Goal: Task Accomplishment & Management: Use online tool/utility

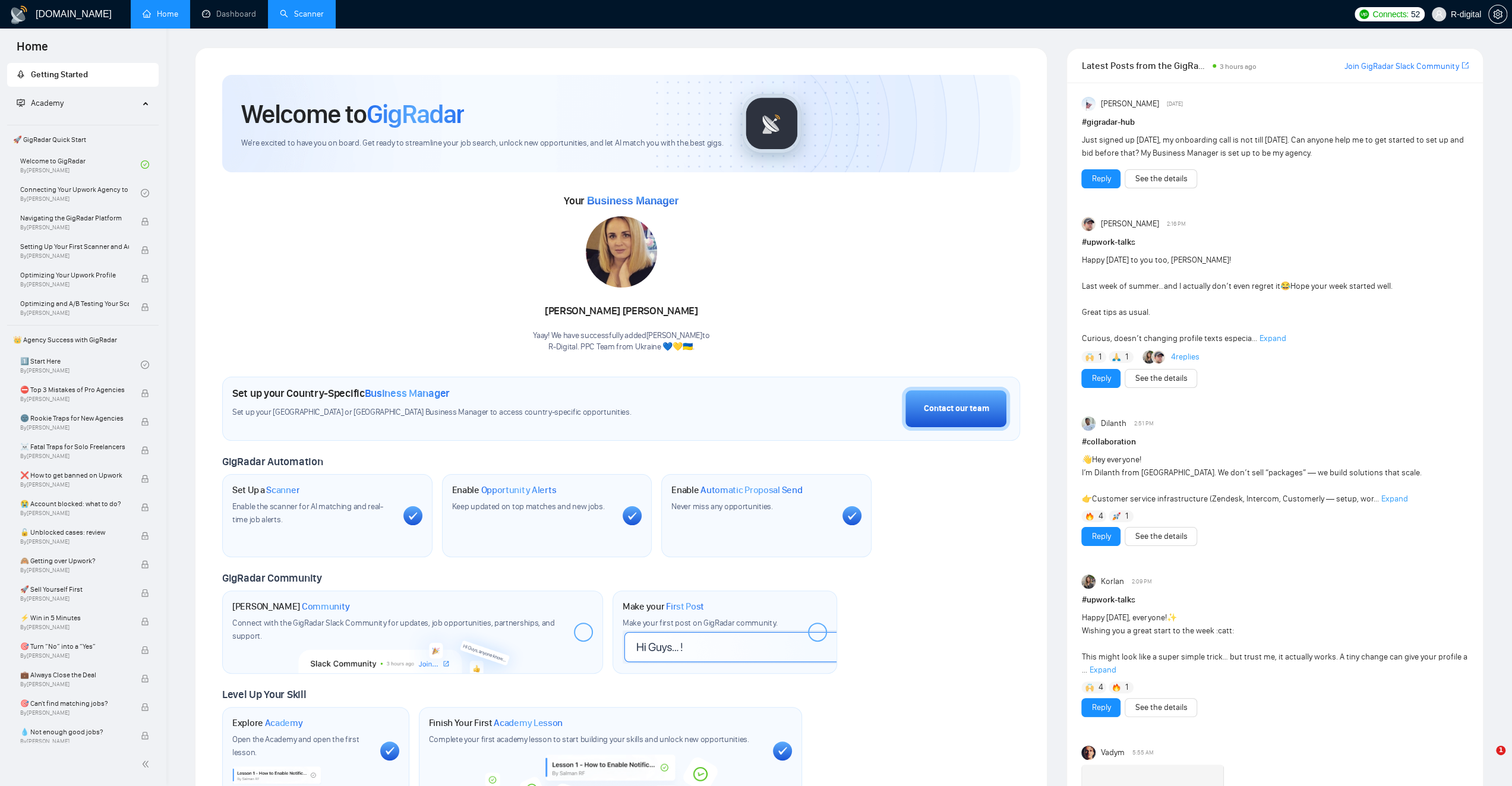
click at [324, 13] on link "Scanner" at bounding box center [302, 14] width 44 height 10
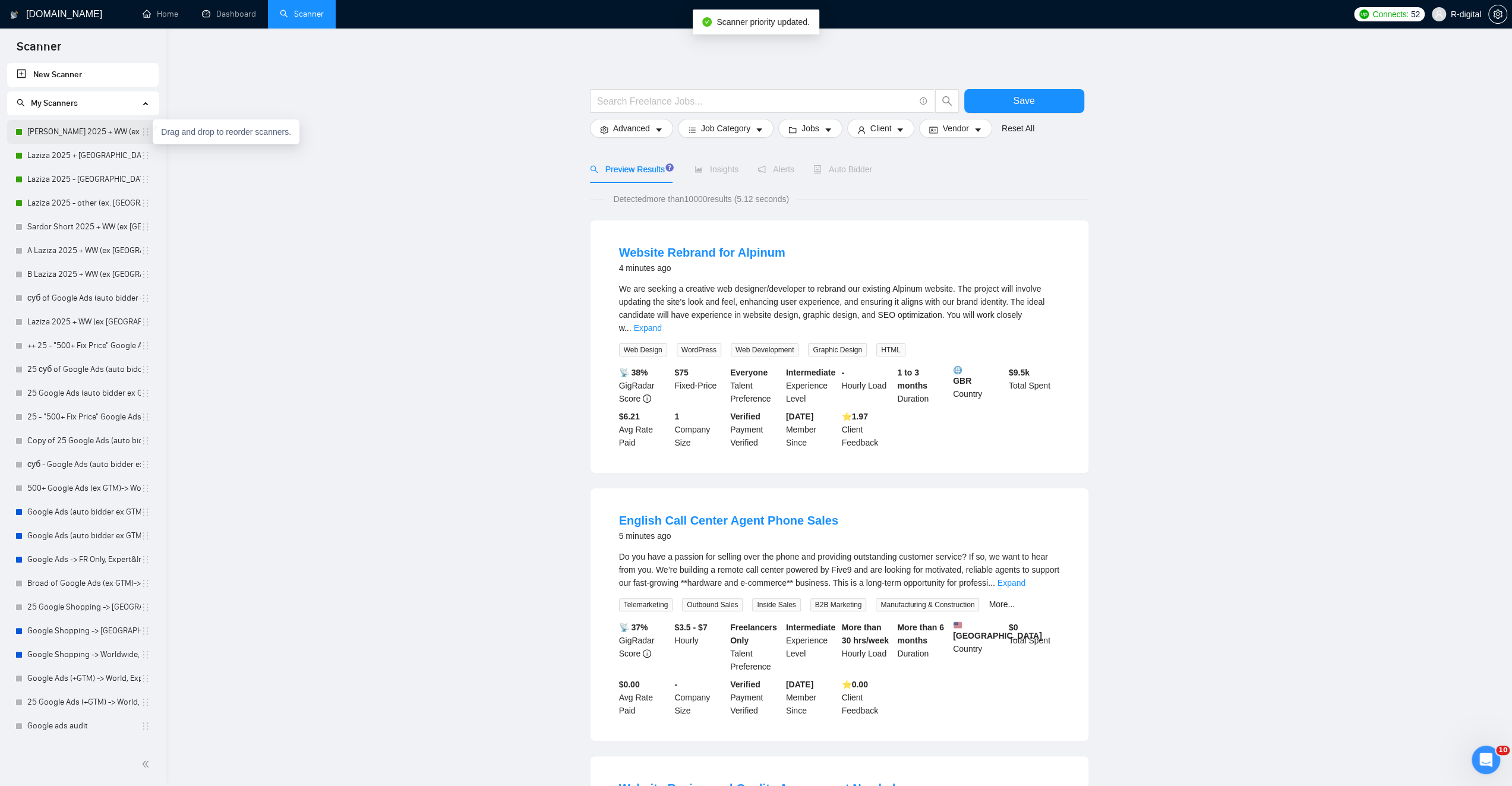
click at [120, 132] on link "[PERSON_NAME] 2025 + WW (ex [GEOGRAPHIC_DATA], [GEOGRAPHIC_DATA], [GEOGRAPHIC_D…" at bounding box center [84, 132] width 113 height 24
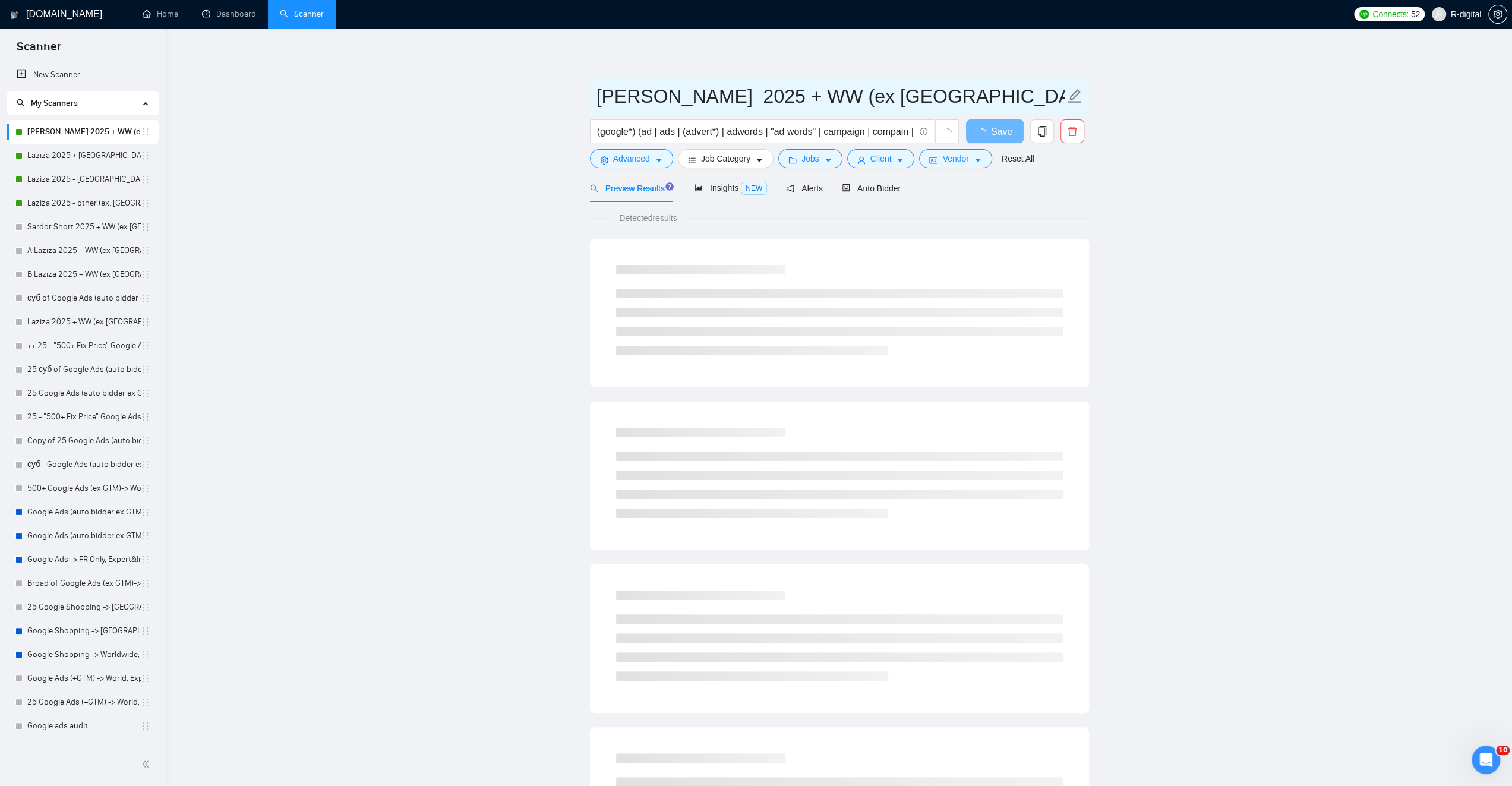
drag, startPoint x: 965, startPoint y: 97, endPoint x: 858, endPoint y: 86, distance: 107.6
click at [858, 86] on input "[PERSON_NAME] 2025 + WW (ex [GEOGRAPHIC_DATA], [GEOGRAPHIC_DATA], [GEOGRAPHIC_D…" at bounding box center [830, 96] width 468 height 30
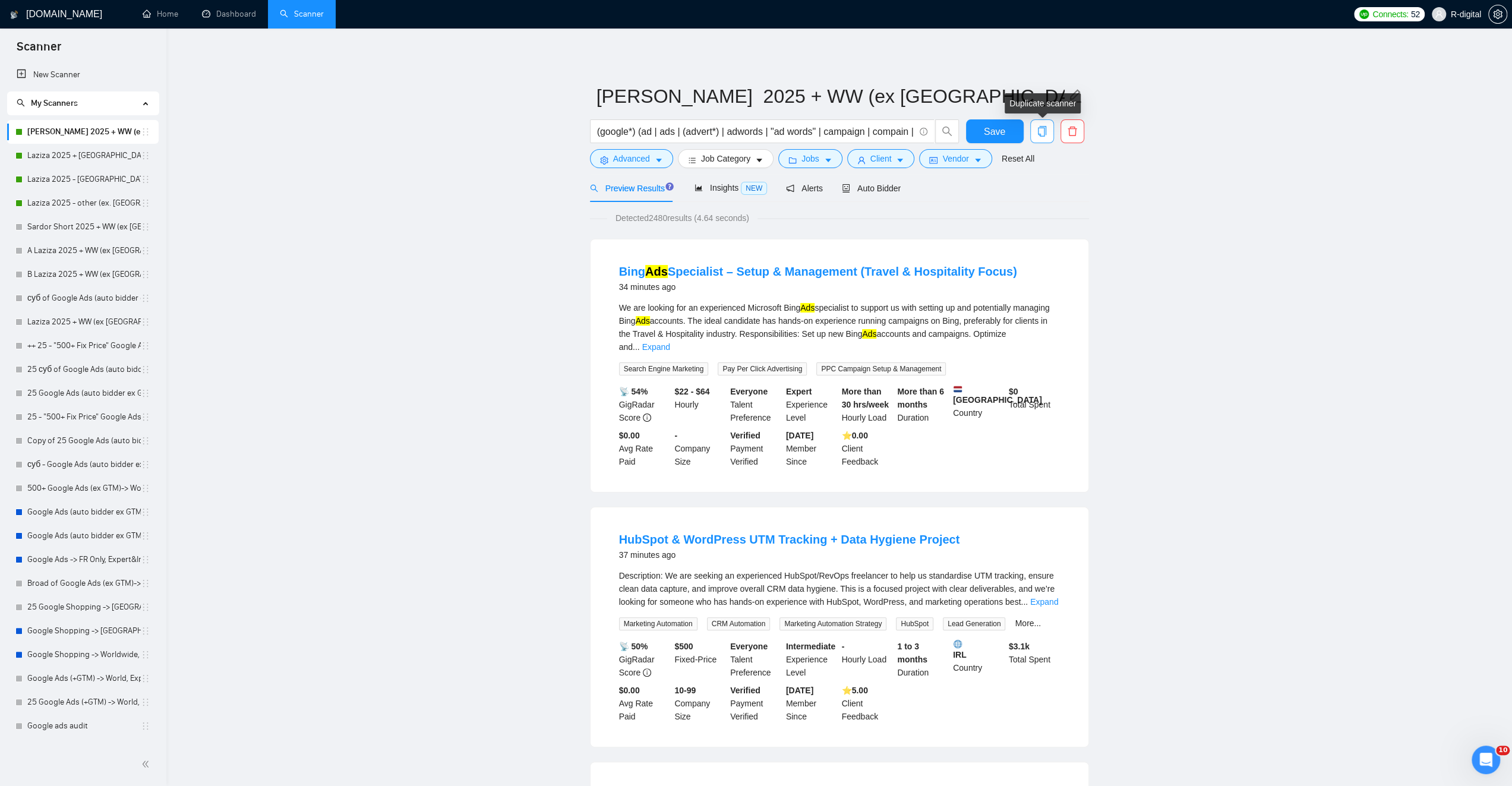
click at [1043, 136] on icon "copy" at bounding box center [1041, 131] width 8 height 11
click at [1032, 192] on span "Yes" at bounding box center [1034, 191] width 14 height 13
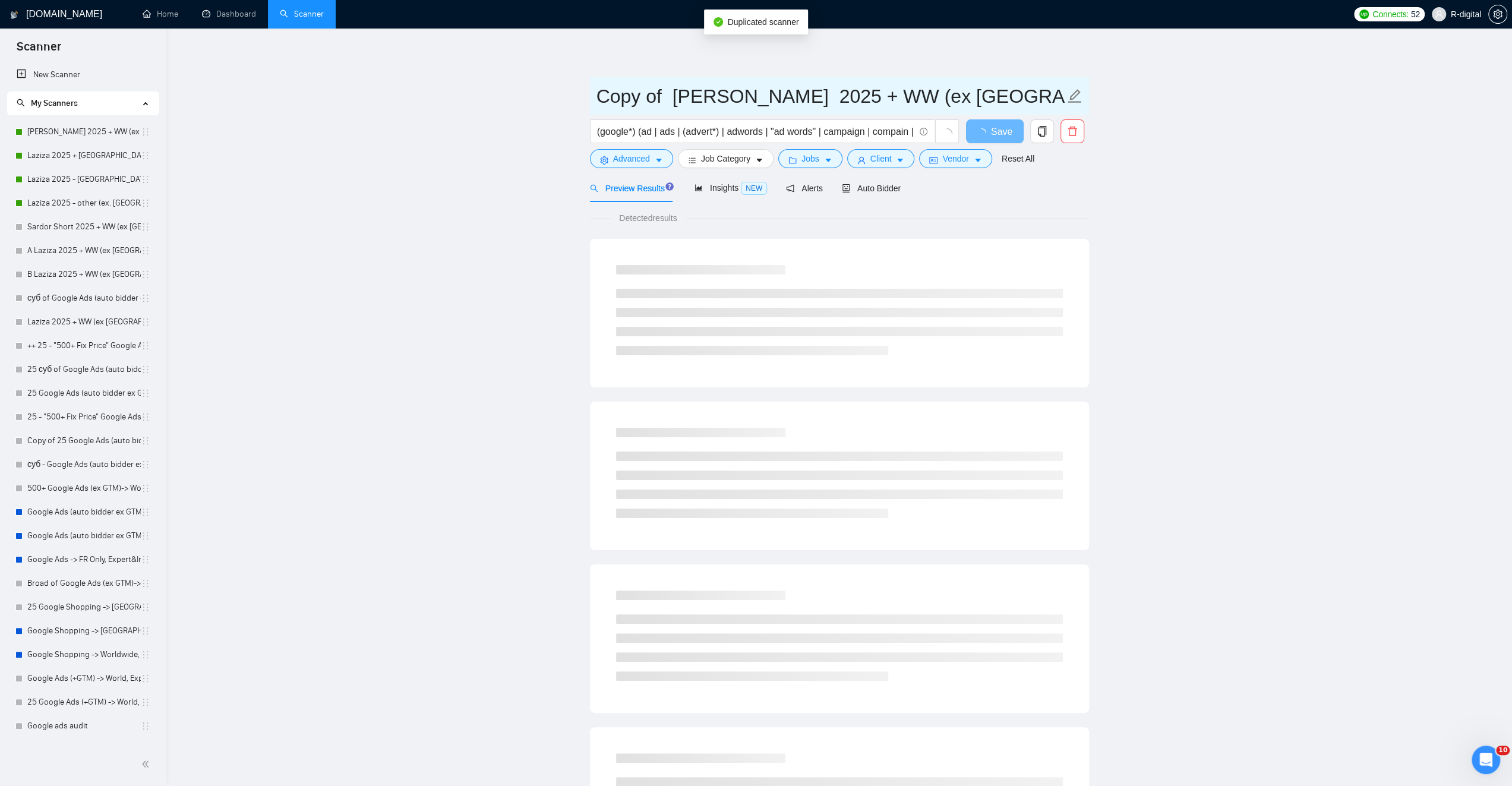
drag, startPoint x: 643, startPoint y: 94, endPoint x: 543, endPoint y: 84, distance: 100.5
click at [543, 84] on main "Copy of [PERSON_NAME] 2025 + WW (ex [GEOGRAPHIC_DATA], [GEOGRAPHIC_DATA], [GEOG…" at bounding box center [839, 543] width 1307 height 991
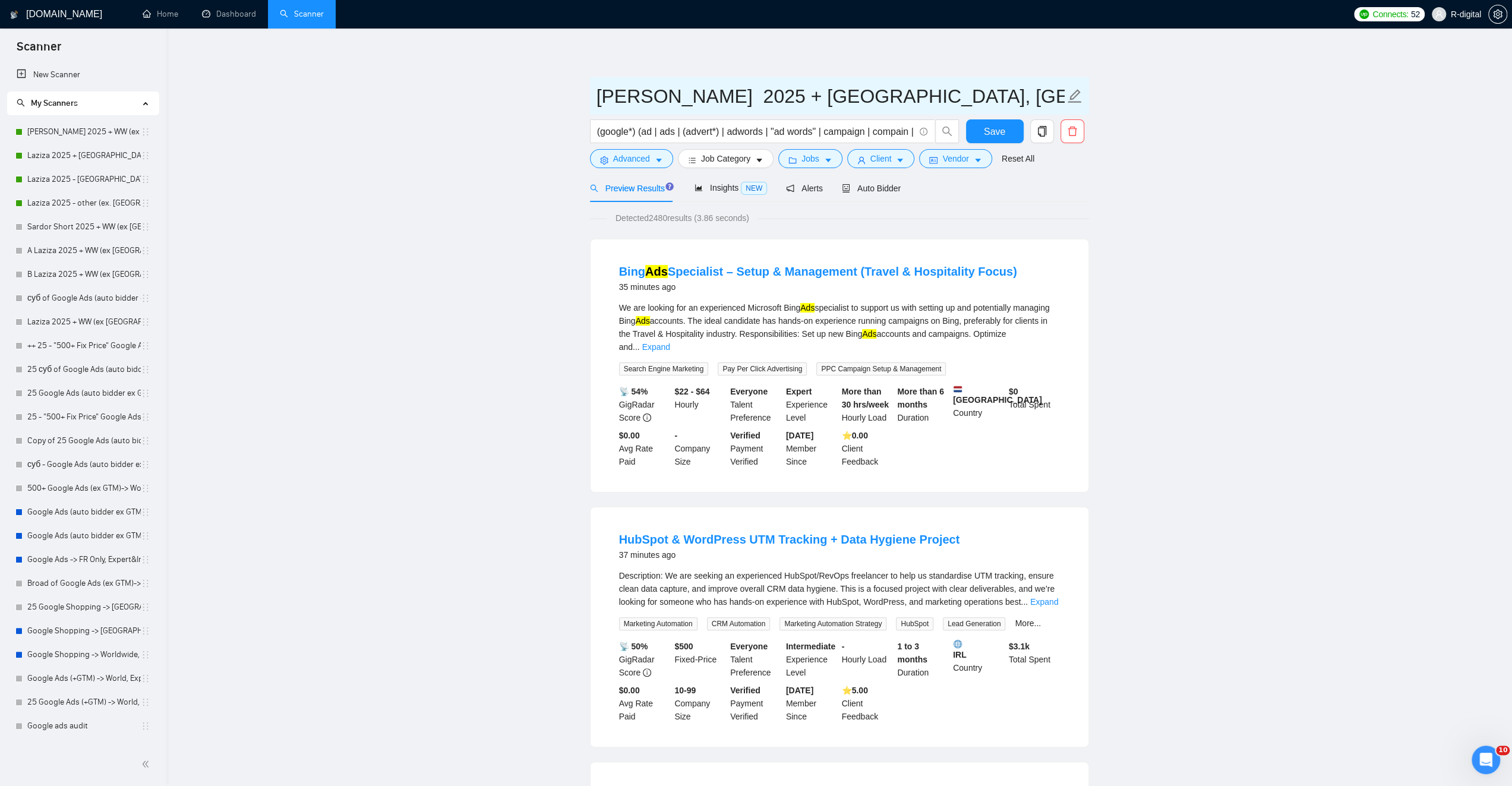
type input "[PERSON_NAME] 2025 + [GEOGRAPHIC_DATA], [GEOGRAPHIC_DATA], [GEOGRAPHIC_DATA]"
click at [635, 158] on span "Advanced" at bounding box center [632, 158] width 37 height 13
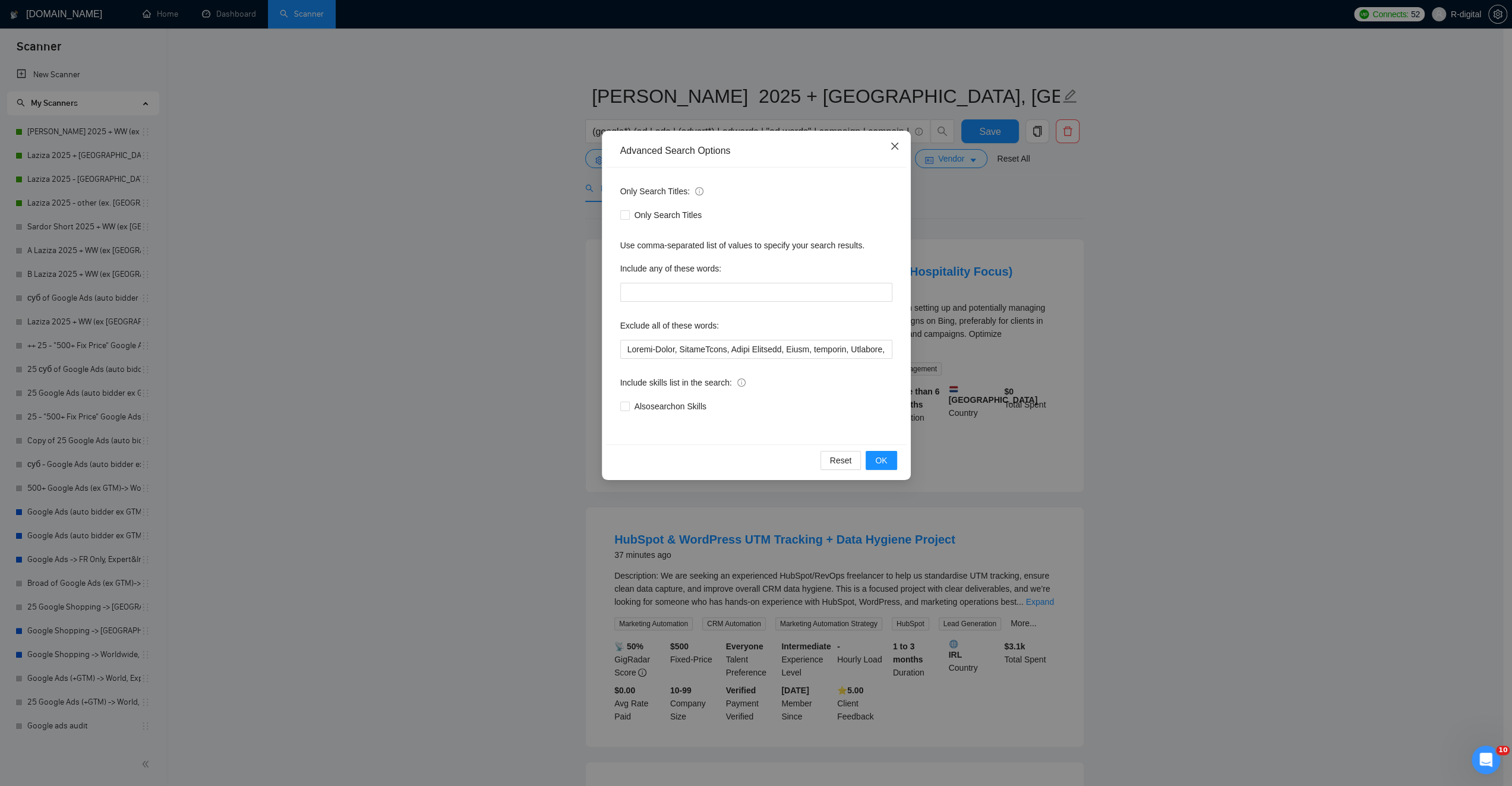
click at [894, 146] on icon "close" at bounding box center [894, 146] width 7 height 7
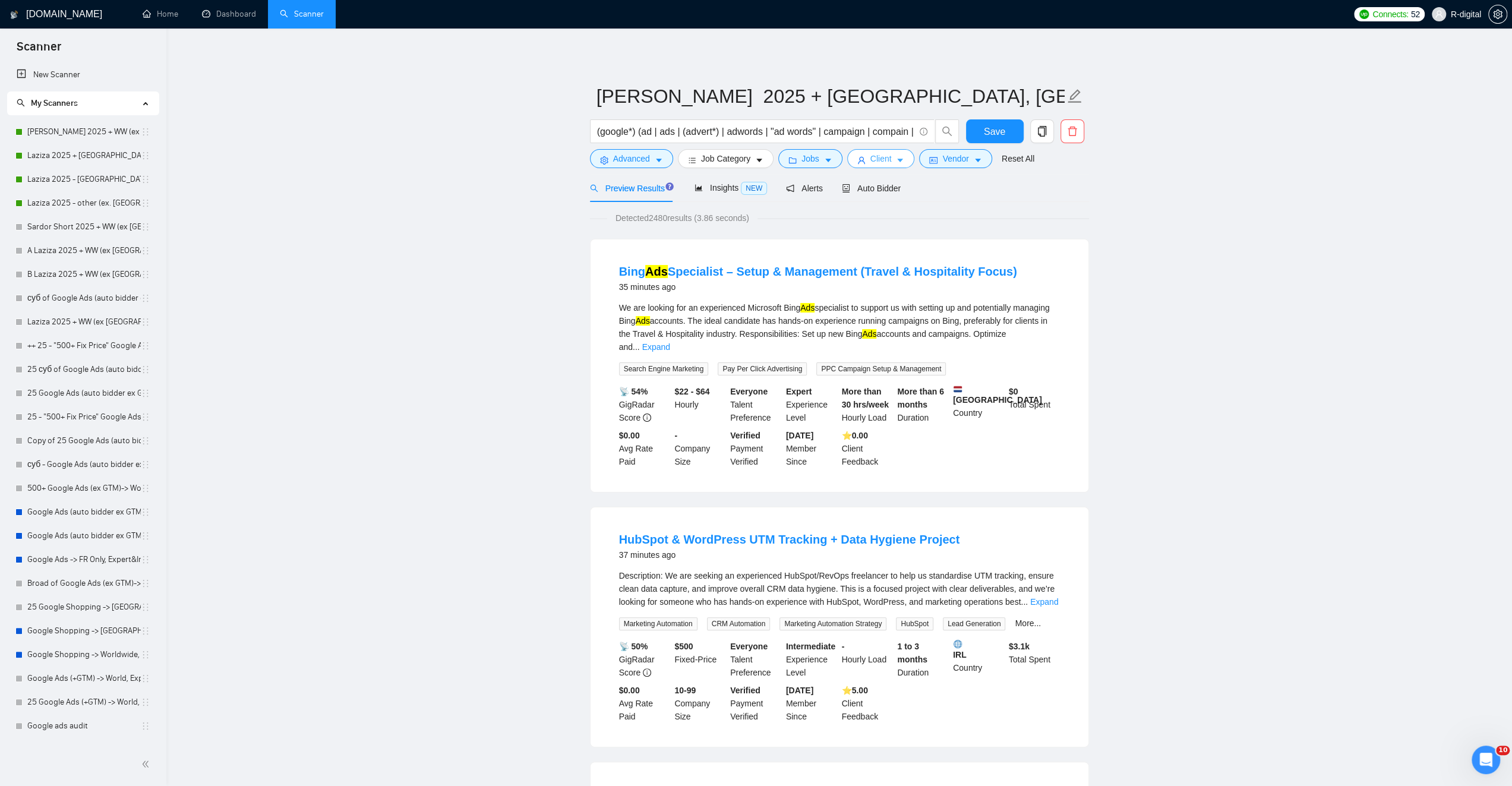
click at [879, 159] on span "Client" at bounding box center [881, 158] width 22 height 13
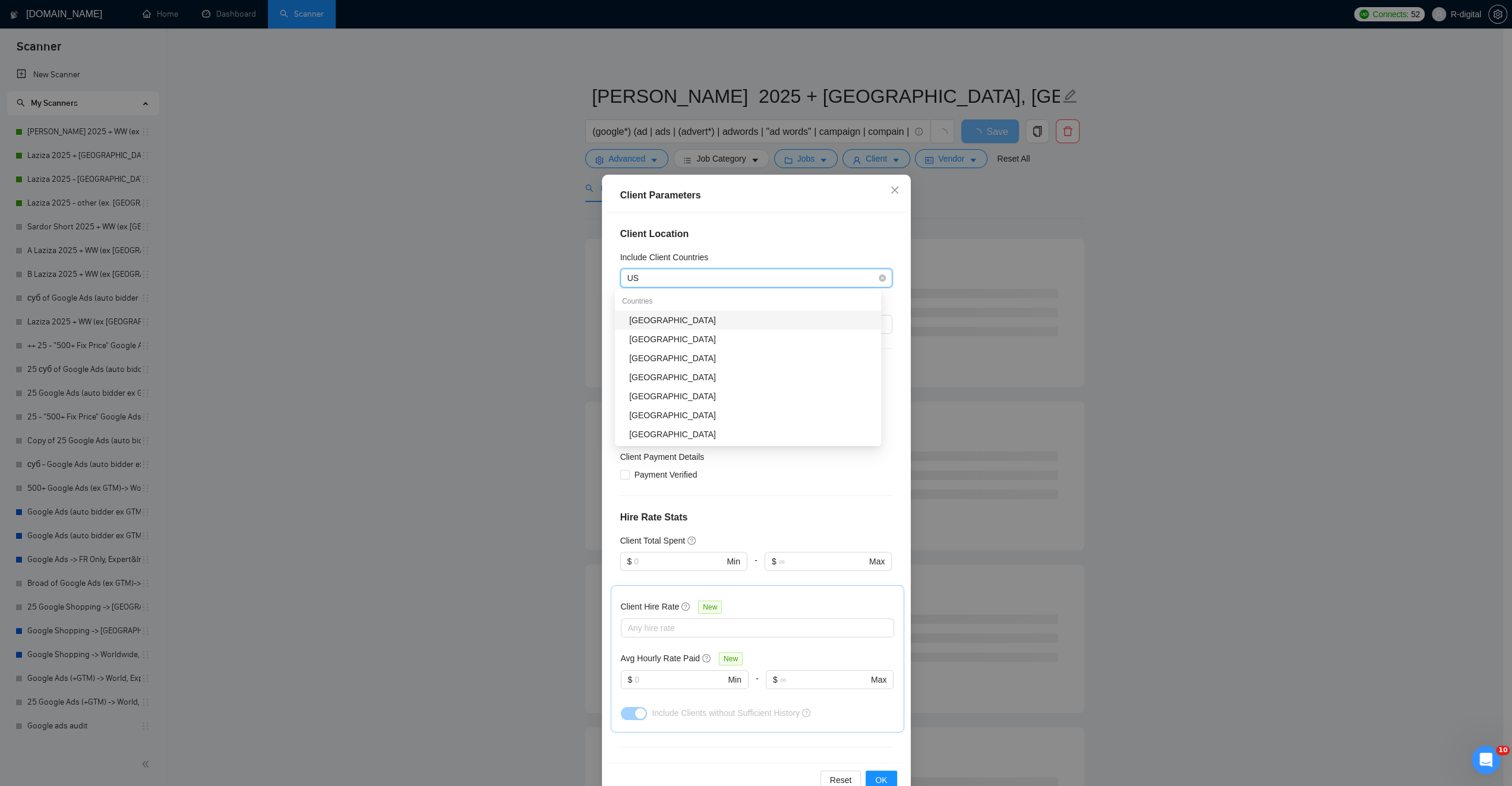
type input "U"
click at [673, 357] on div "[GEOGRAPHIC_DATA]" at bounding box center [751, 358] width 245 height 13
type input "ca"
click at [661, 394] on div "[GEOGRAPHIC_DATA]" at bounding box center [751, 396] width 245 height 13
click at [766, 277] on div "[GEOGRAPHIC_DATA] [GEOGRAPHIC_DATA]" at bounding box center [750, 278] width 254 height 16
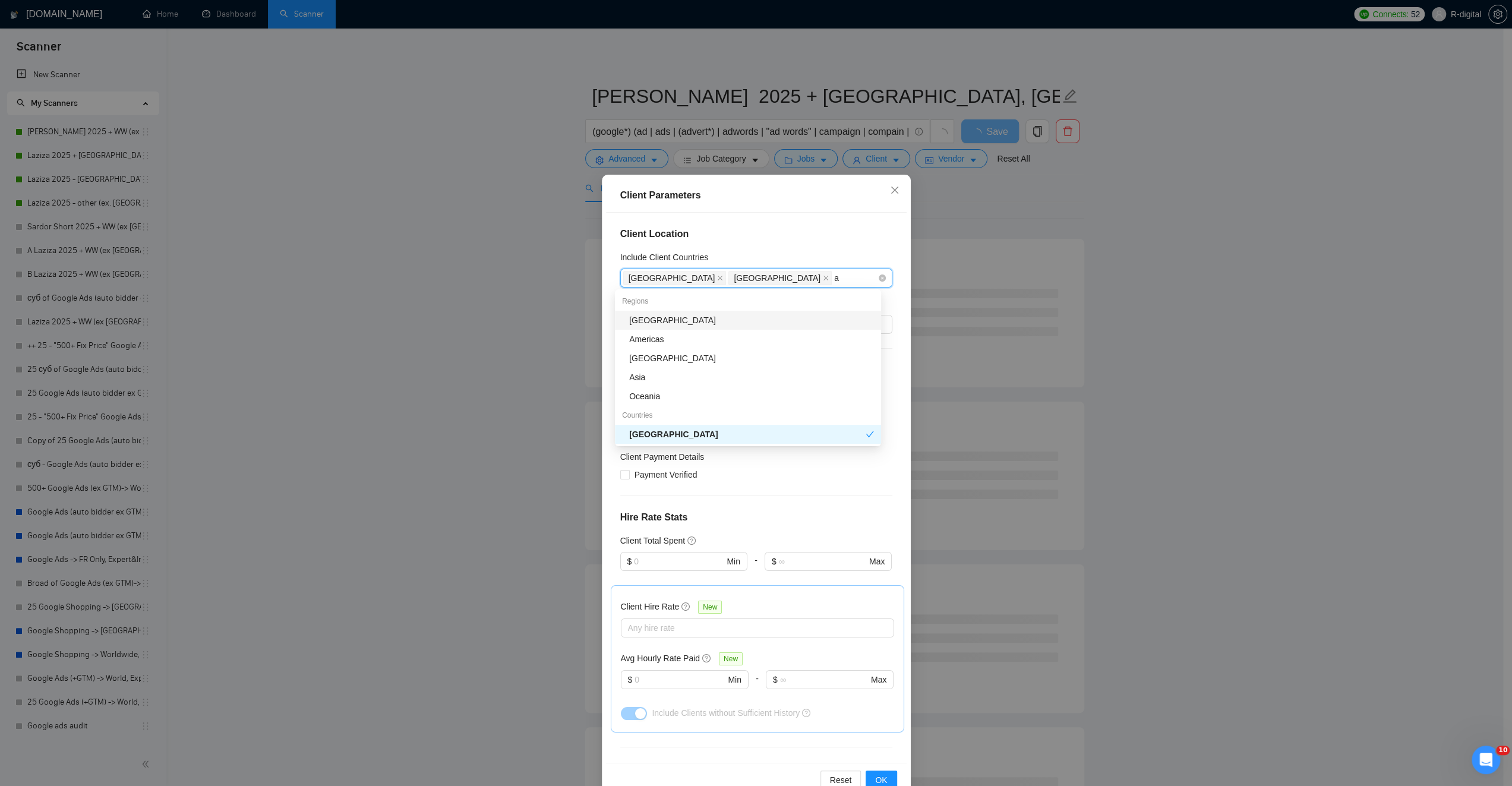
type input "au"
click at [701, 315] on div "[GEOGRAPHIC_DATA]" at bounding box center [751, 320] width 245 height 13
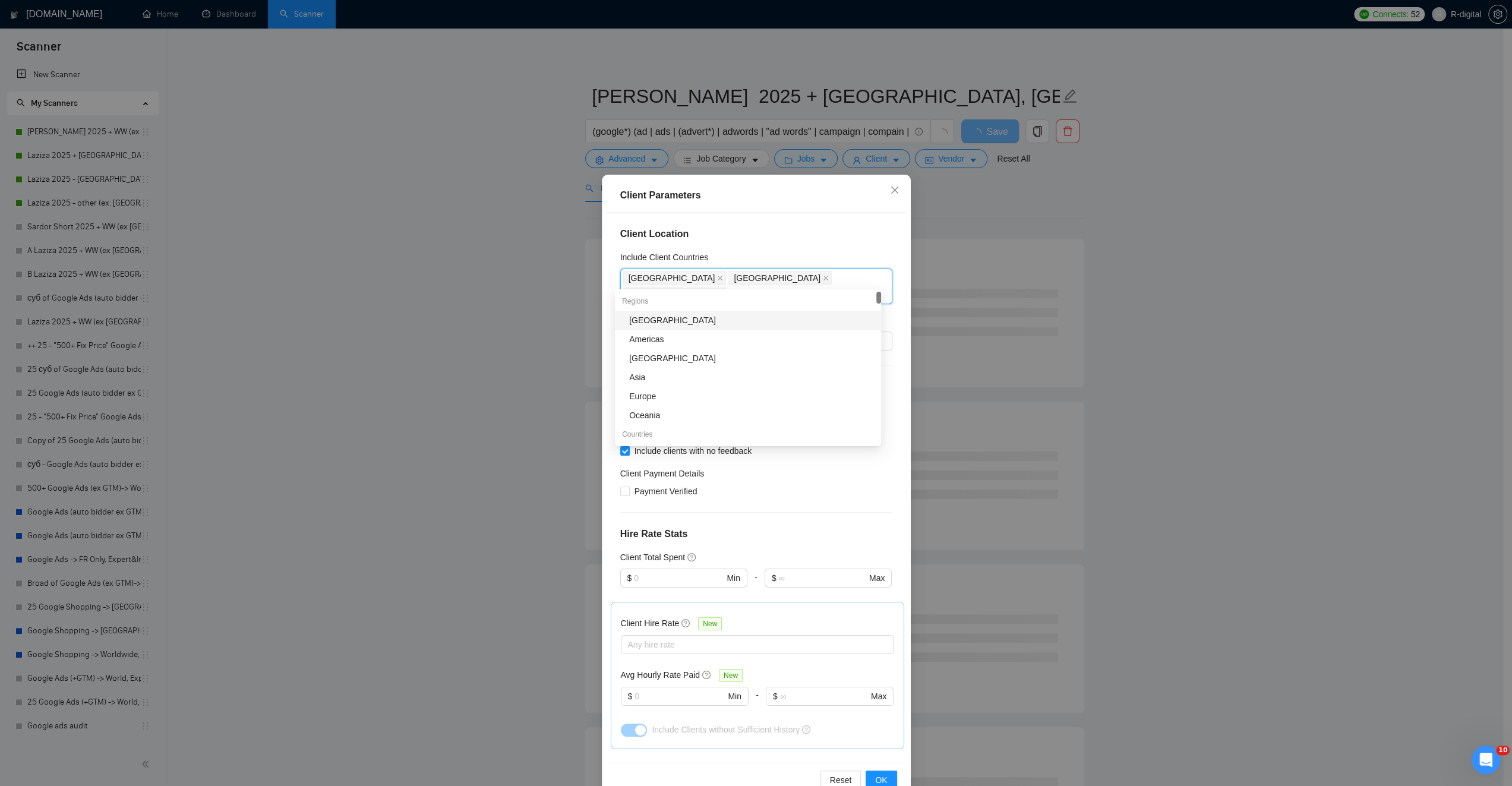
click at [818, 225] on div "Client Location Include Client Countries [GEOGRAPHIC_DATA] [GEOGRAPHIC_DATA] [G…" at bounding box center [756, 488] width 301 height 550
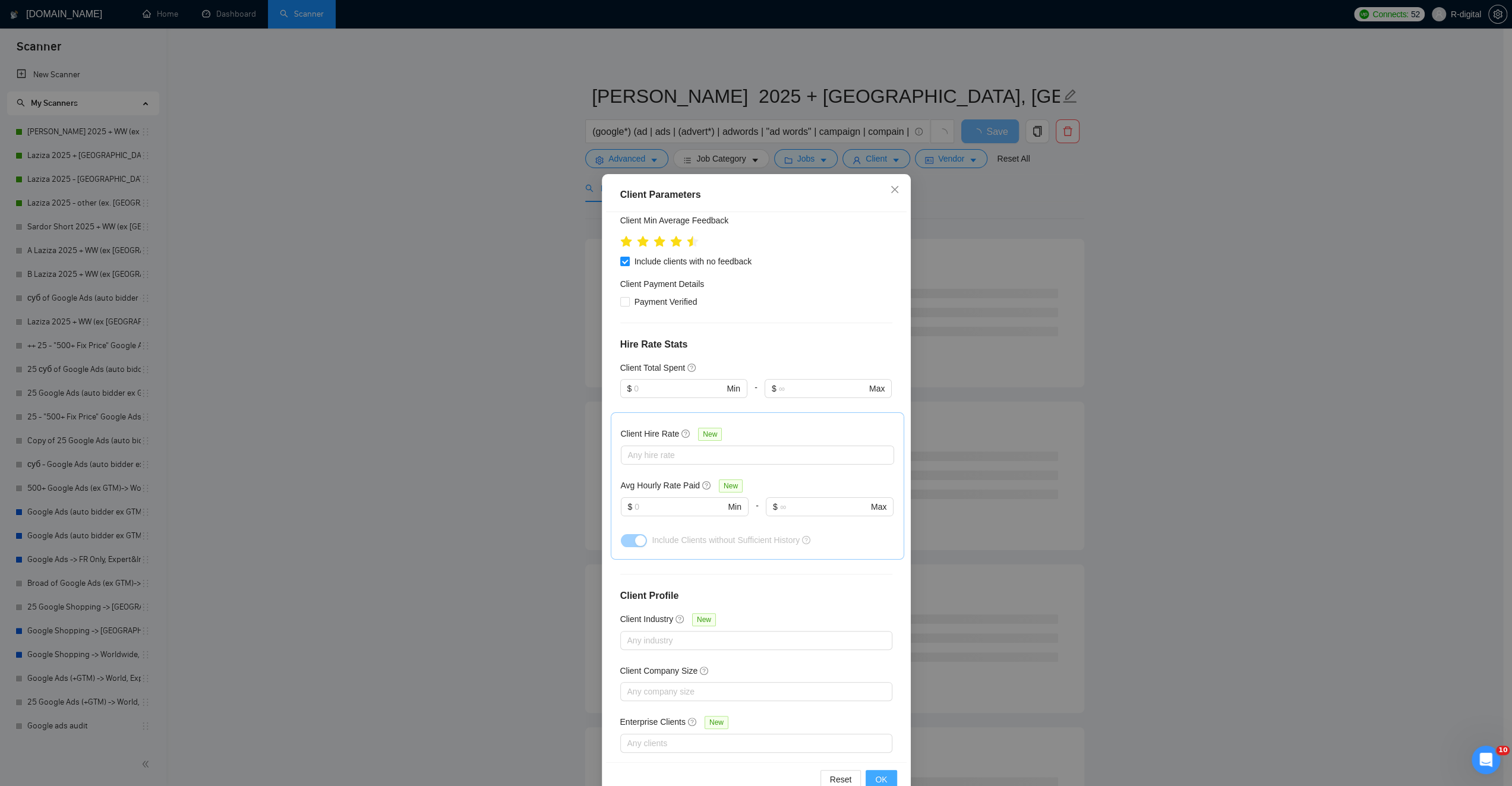
scroll to position [1, 0]
click at [885, 776] on button "OK" at bounding box center [880, 778] width 31 height 19
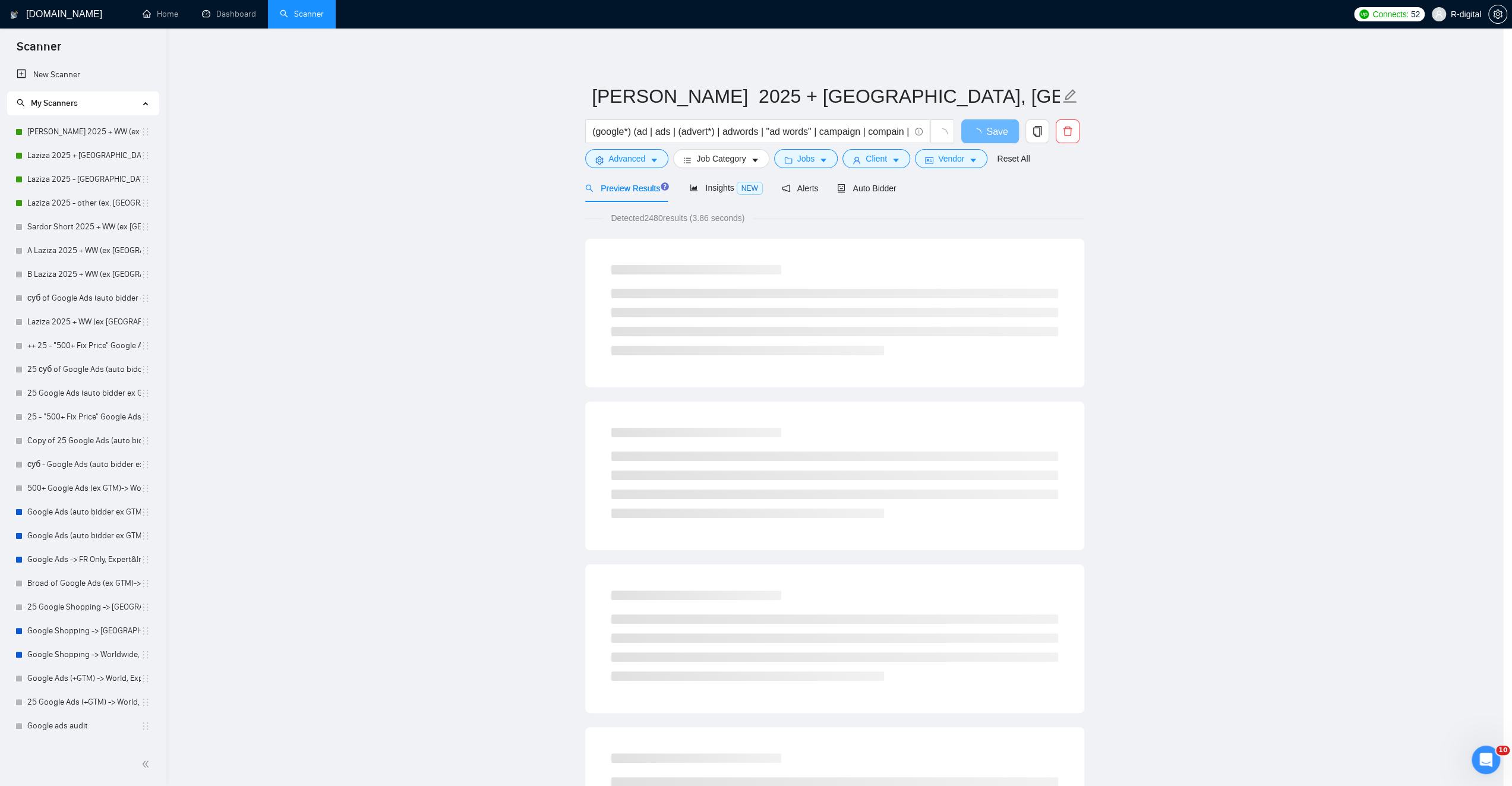
scroll to position [0, 0]
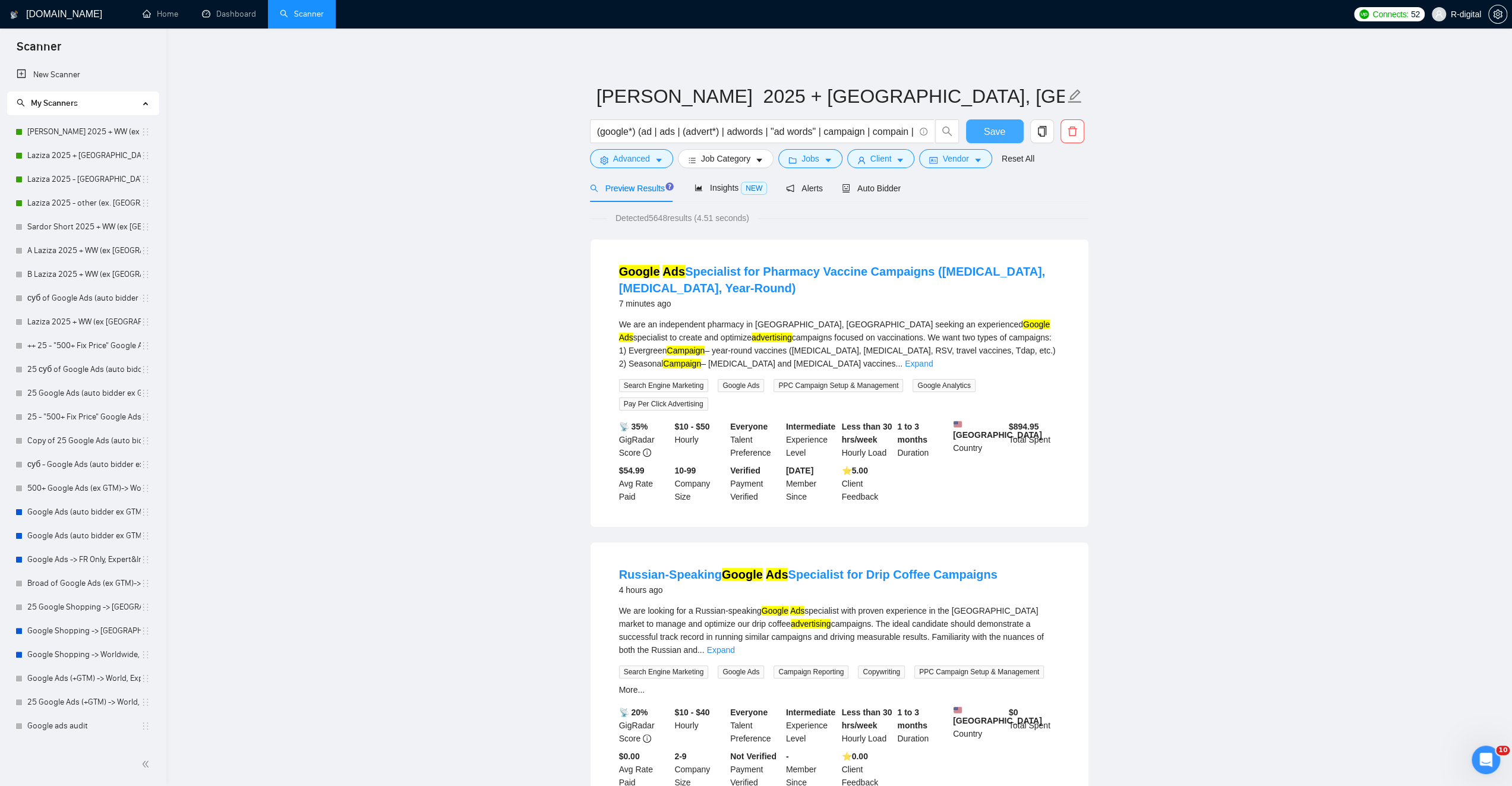
click at [989, 134] on span "Save" at bounding box center [994, 131] width 22 height 15
click at [884, 160] on span "Client" at bounding box center [881, 158] width 22 height 13
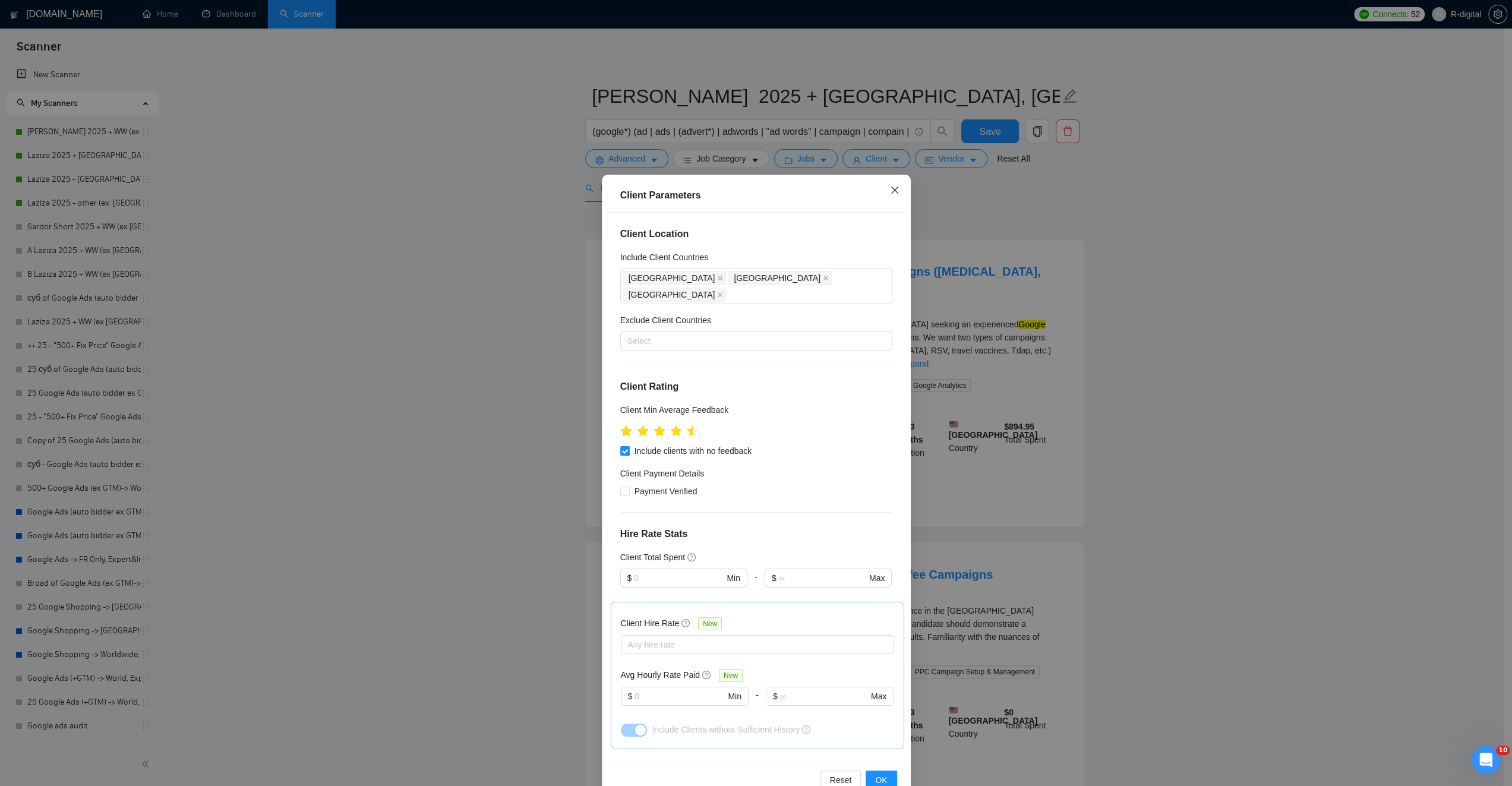
click at [891, 190] on icon "close" at bounding box center [894, 189] width 7 height 7
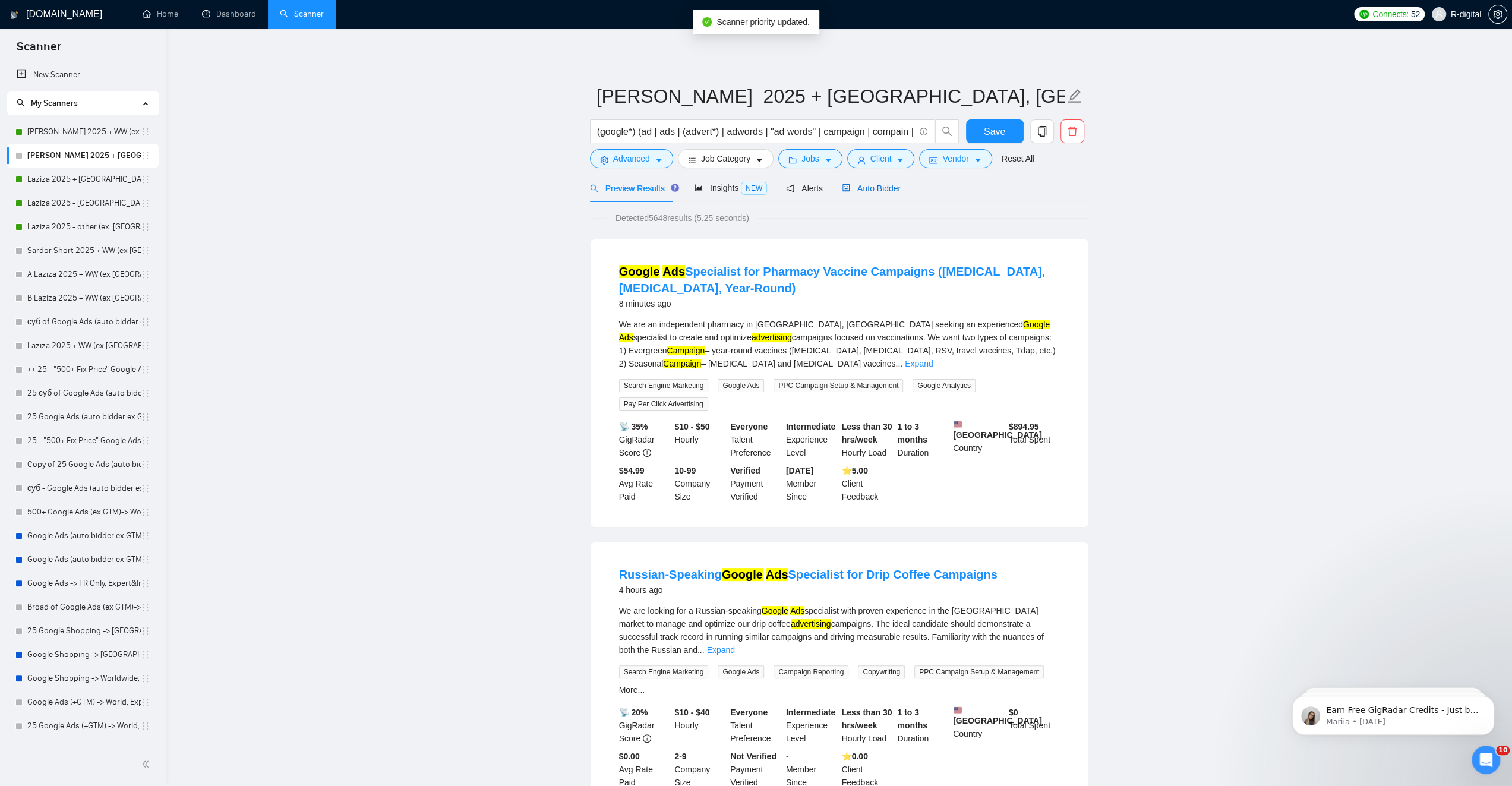
click at [875, 194] on div "Auto Bidder" at bounding box center [871, 188] width 59 height 13
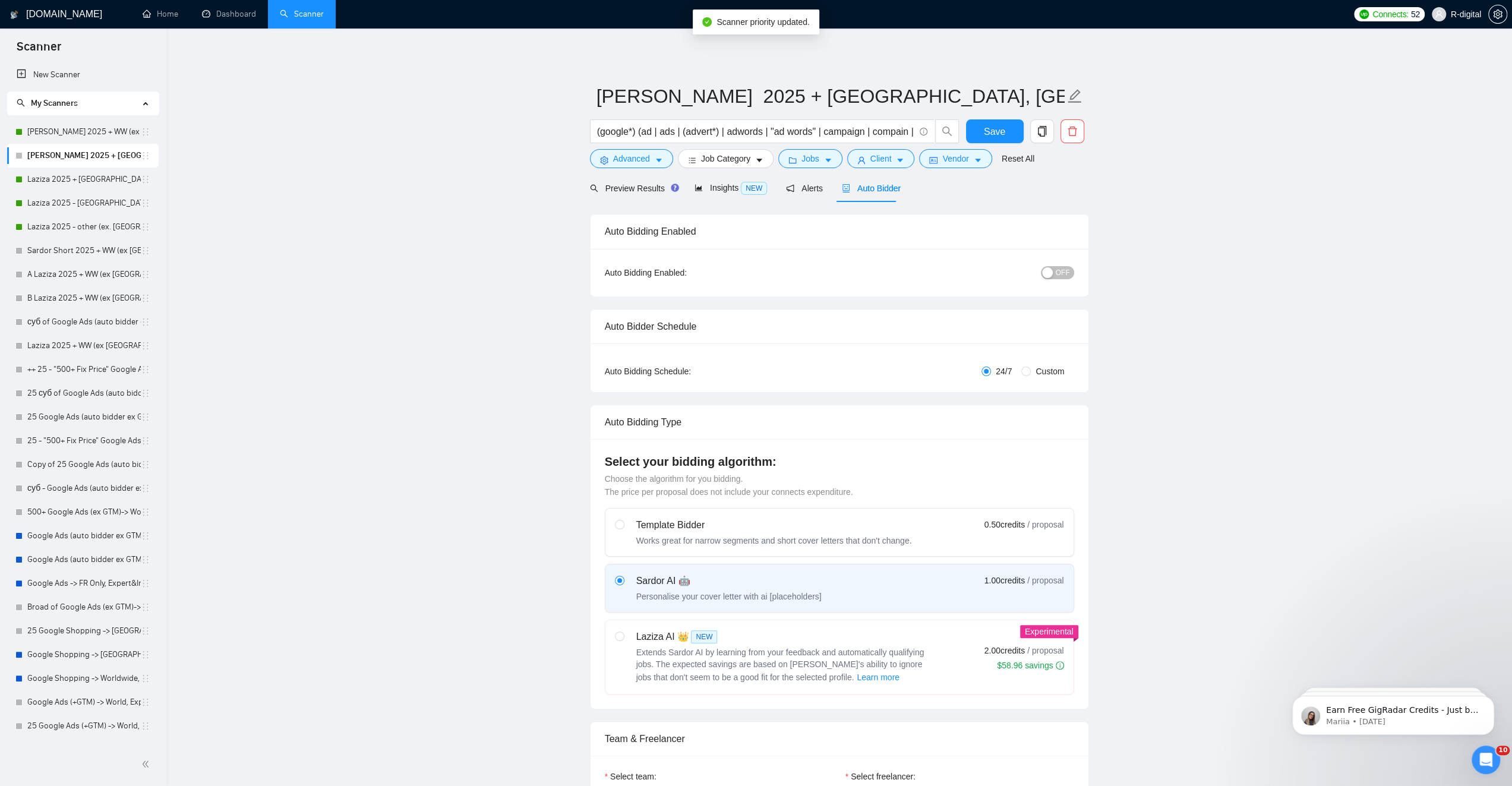
radio input "false"
radio input "true"
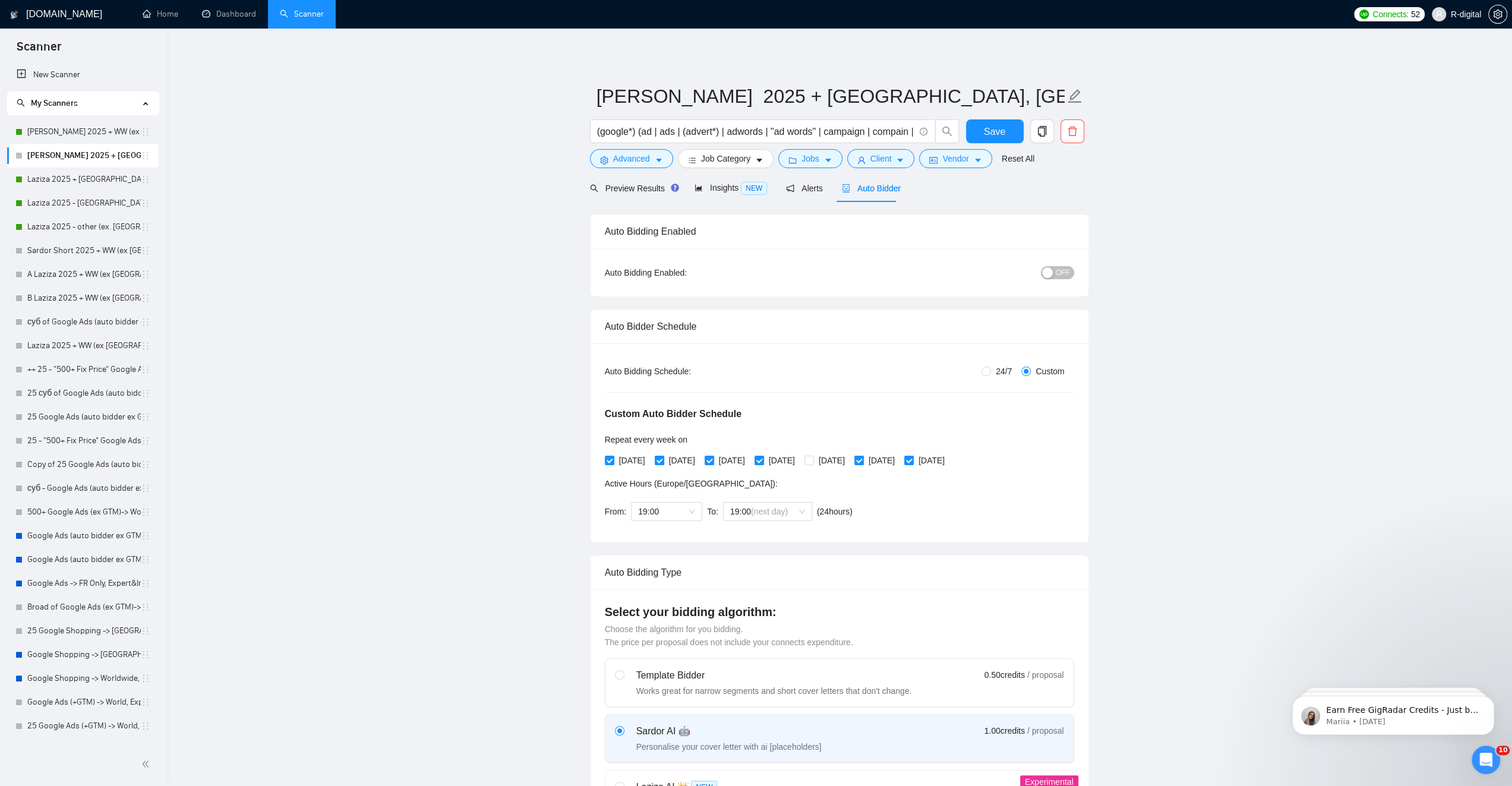
click at [1055, 272] on button "OFF" at bounding box center [1057, 272] width 34 height 13
click at [989, 130] on span "Save" at bounding box center [994, 131] width 22 height 15
click at [65, 181] on link "Laziza 2025 + [GEOGRAPHIC_DATA], [GEOGRAPHIC_DATA], [GEOGRAPHIC_DATA]" at bounding box center [84, 179] width 113 height 24
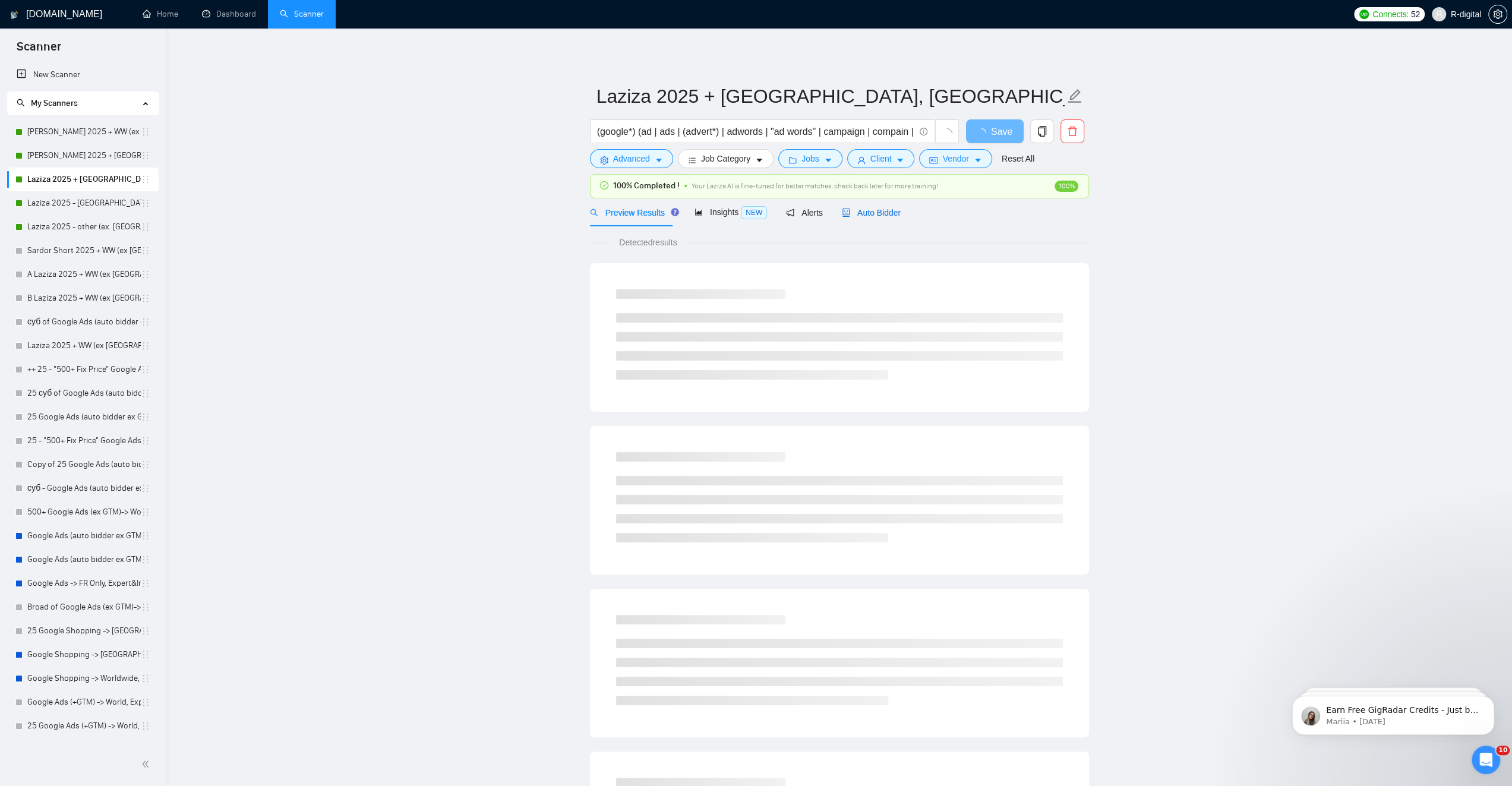
click at [860, 212] on span "Auto Bidder" at bounding box center [871, 212] width 59 height 10
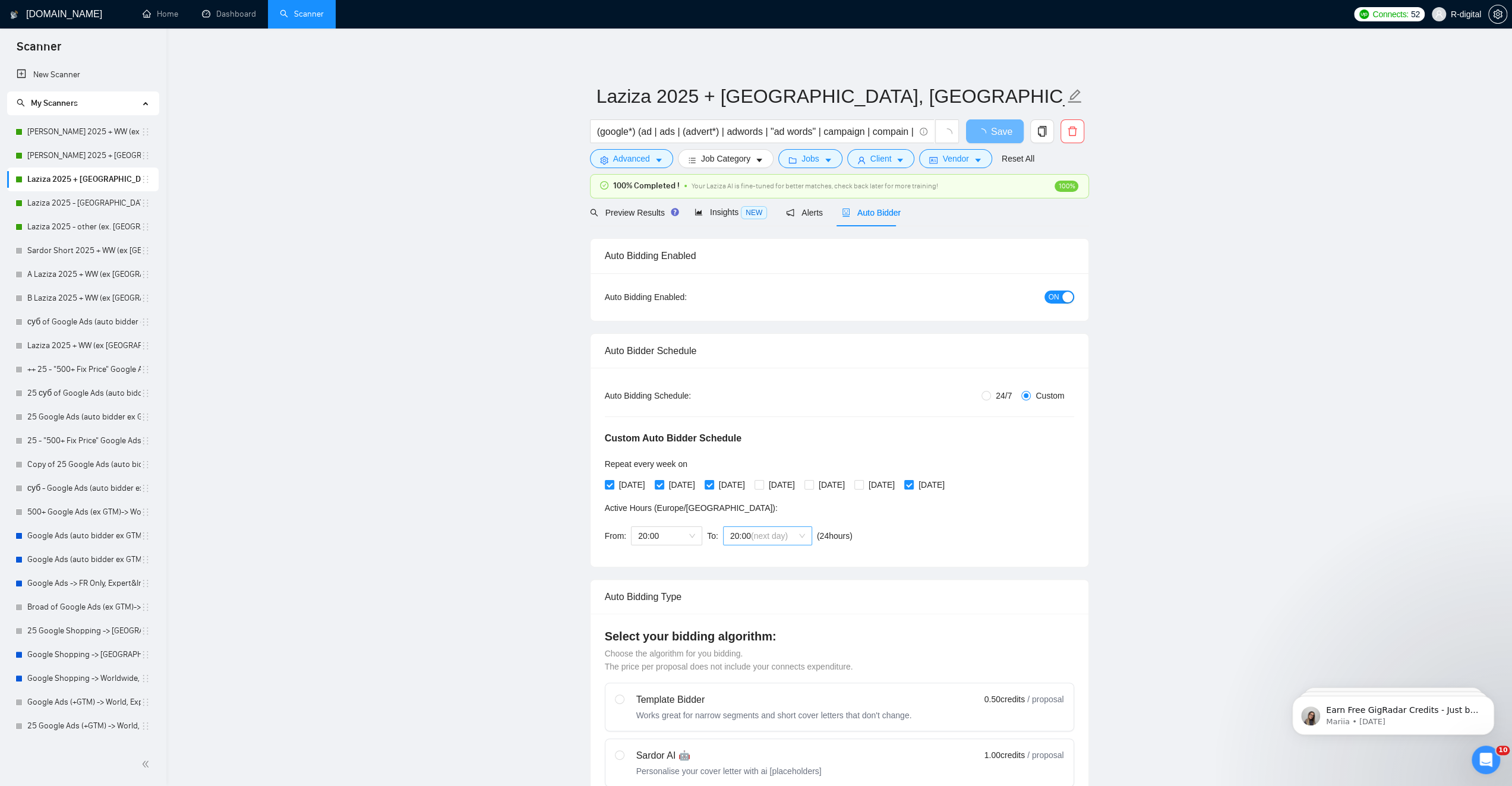
click at [775, 535] on span "(next day)" at bounding box center [769, 535] width 37 height 10
click at [765, 650] on div "21:00" at bounding box center [765, 651] width 75 height 13
click at [662, 483] on input "Tuesday" at bounding box center [658, 483] width 8 height 8
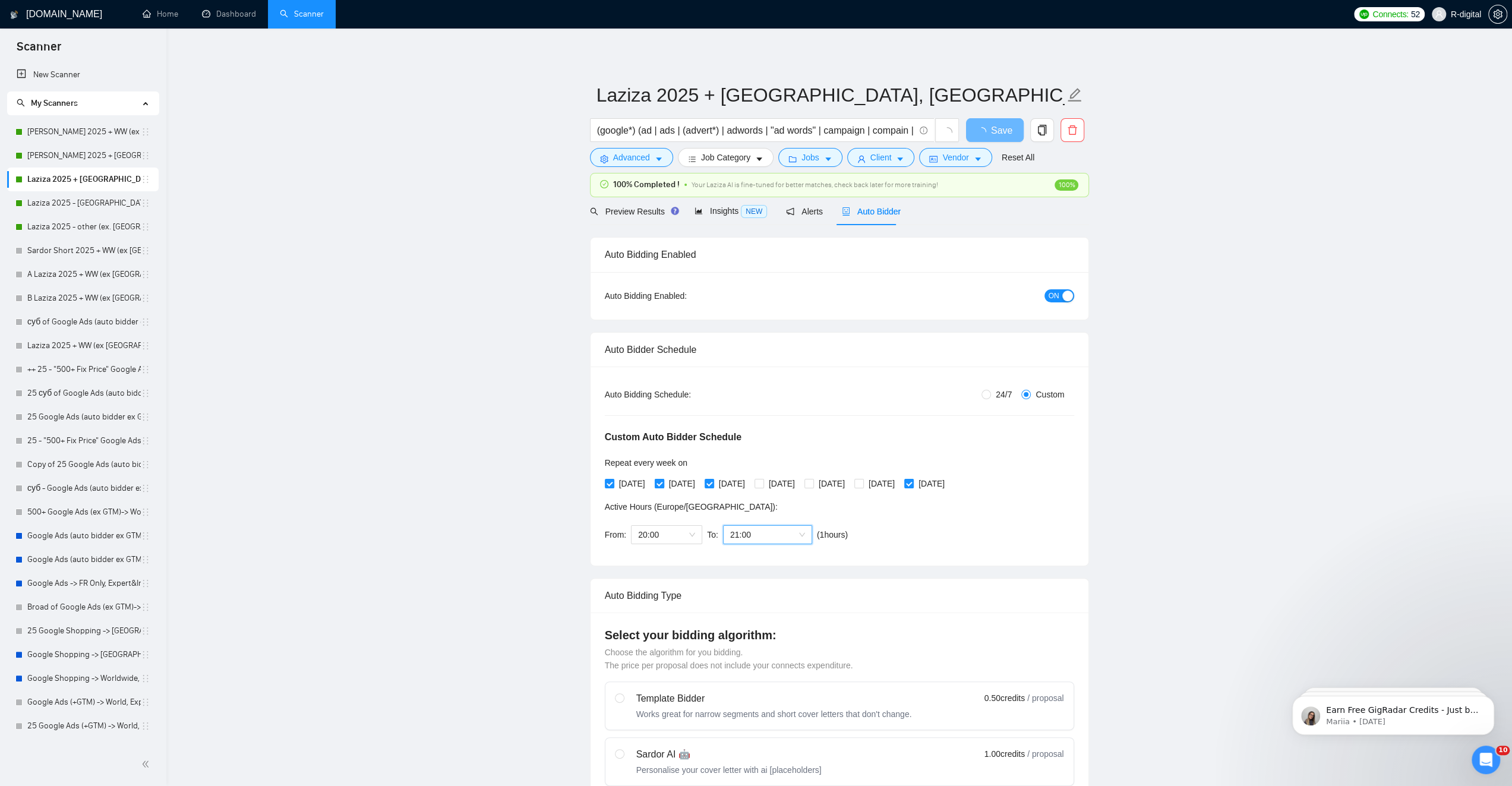
checkbox input "false"
click at [713, 479] on input "Wednesday" at bounding box center [708, 483] width 8 height 8
checkbox input "false"
click at [913, 479] on input "Sunday" at bounding box center [908, 483] width 8 height 8
checkbox input "false"
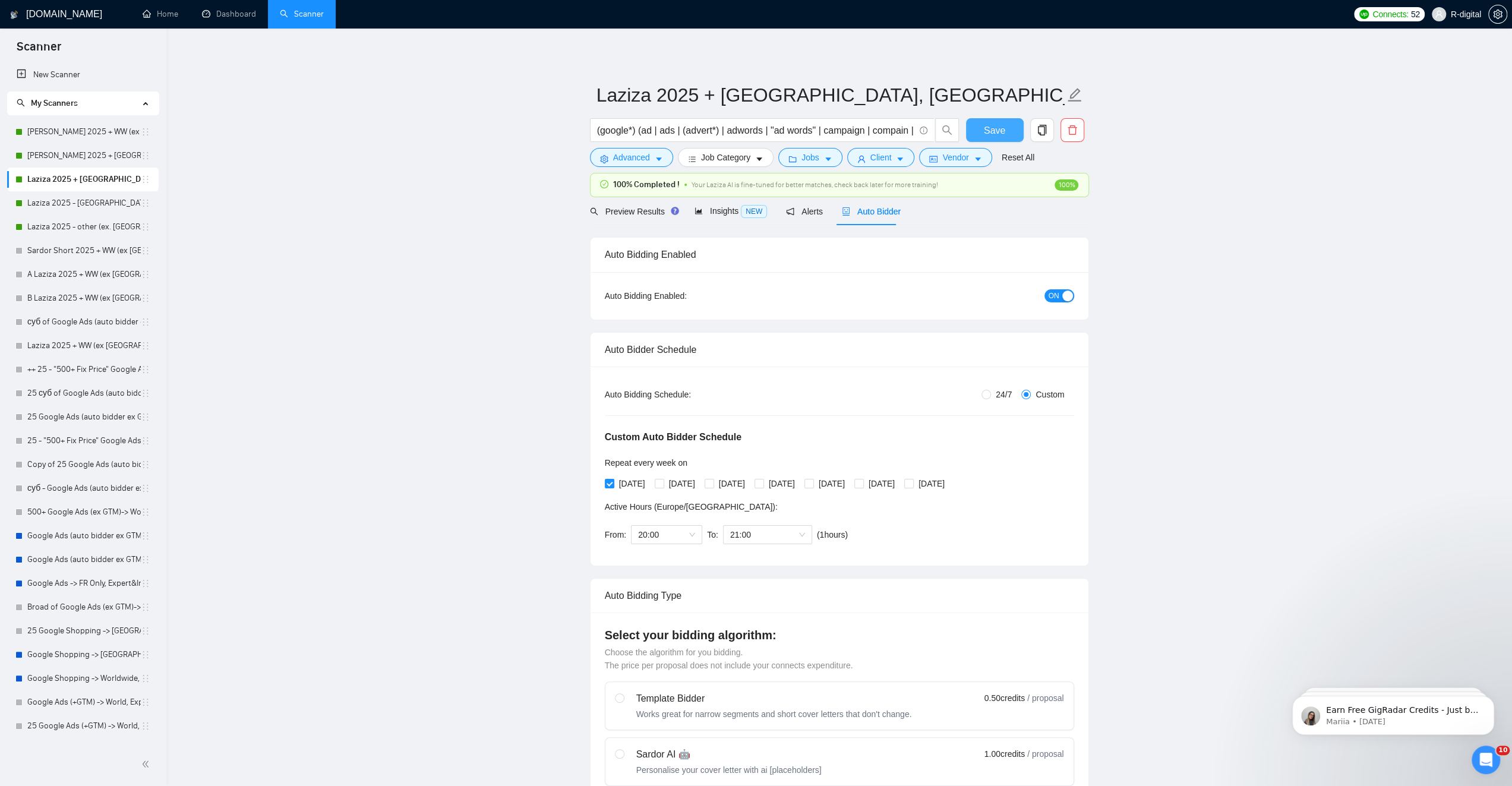
click at [994, 129] on span "Save" at bounding box center [994, 130] width 22 height 15
click at [72, 203] on link "Laziza 2025 - [GEOGRAPHIC_DATA]" at bounding box center [84, 203] width 113 height 24
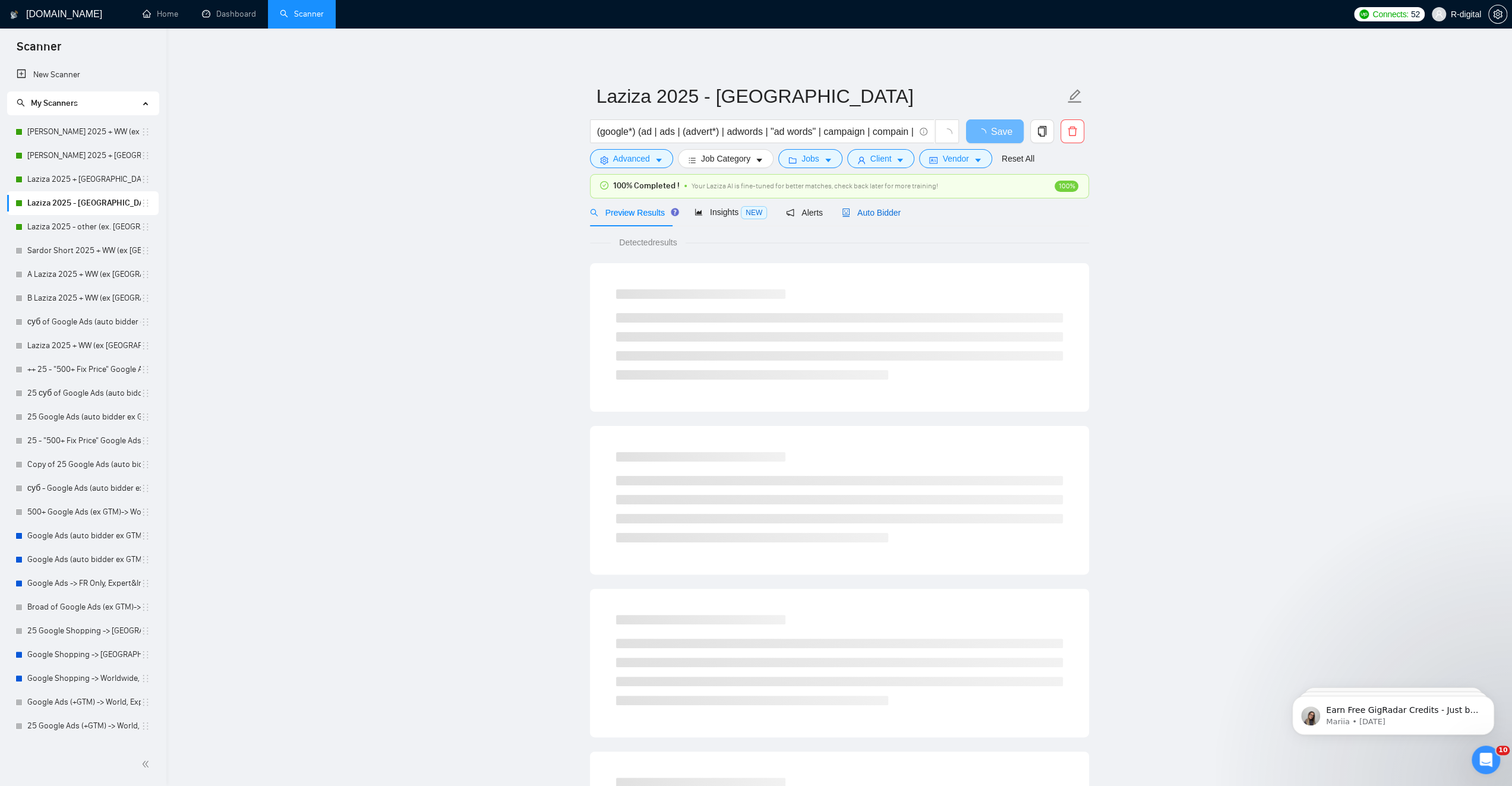
click at [886, 210] on span "Auto Bidder" at bounding box center [871, 212] width 59 height 10
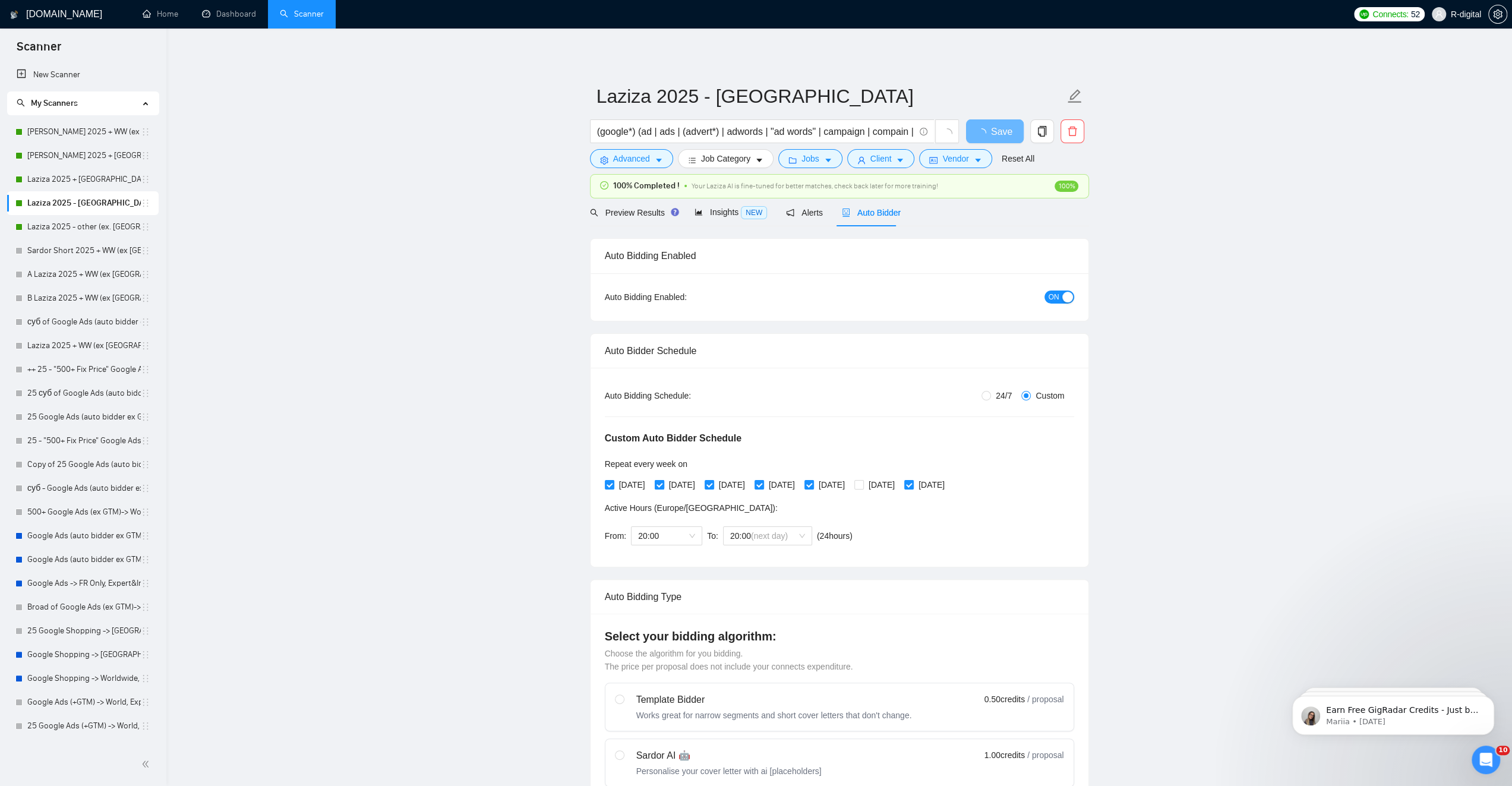
click at [663, 483] on input "Tuesday" at bounding box center [658, 484] width 8 height 8
checkbox input "false"
click at [714, 480] on span at bounding box center [709, 485] width 10 height 10
click at [713, 480] on input "Wednesday" at bounding box center [708, 484] width 8 height 8
checkbox input "false"
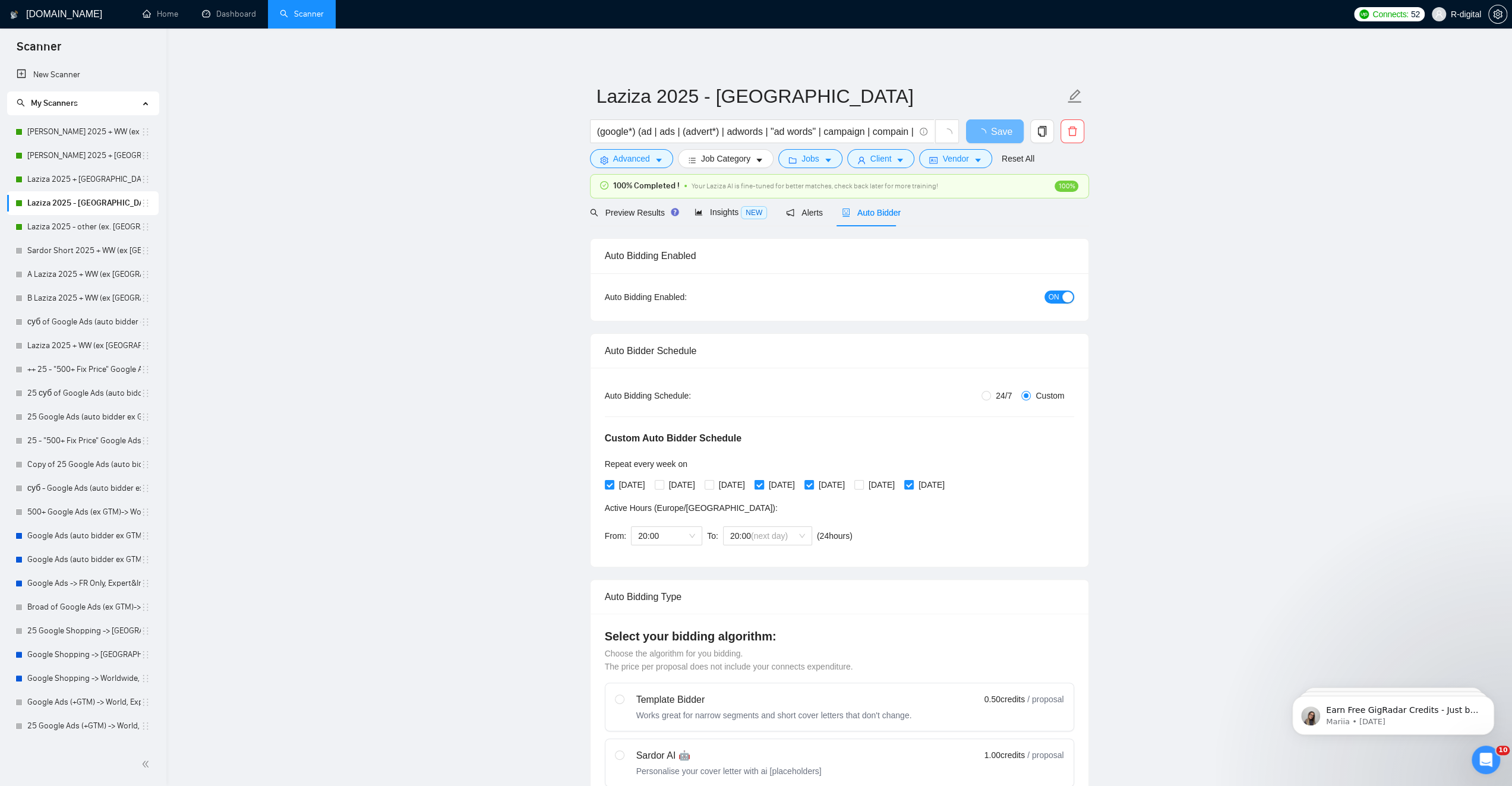
click at [763, 481] on input "Thursday" at bounding box center [758, 484] width 8 height 8
checkbox input "false"
click at [813, 482] on input "Friday" at bounding box center [808, 484] width 8 height 8
checkbox input "false"
click at [913, 480] on span at bounding box center [908, 485] width 10 height 10
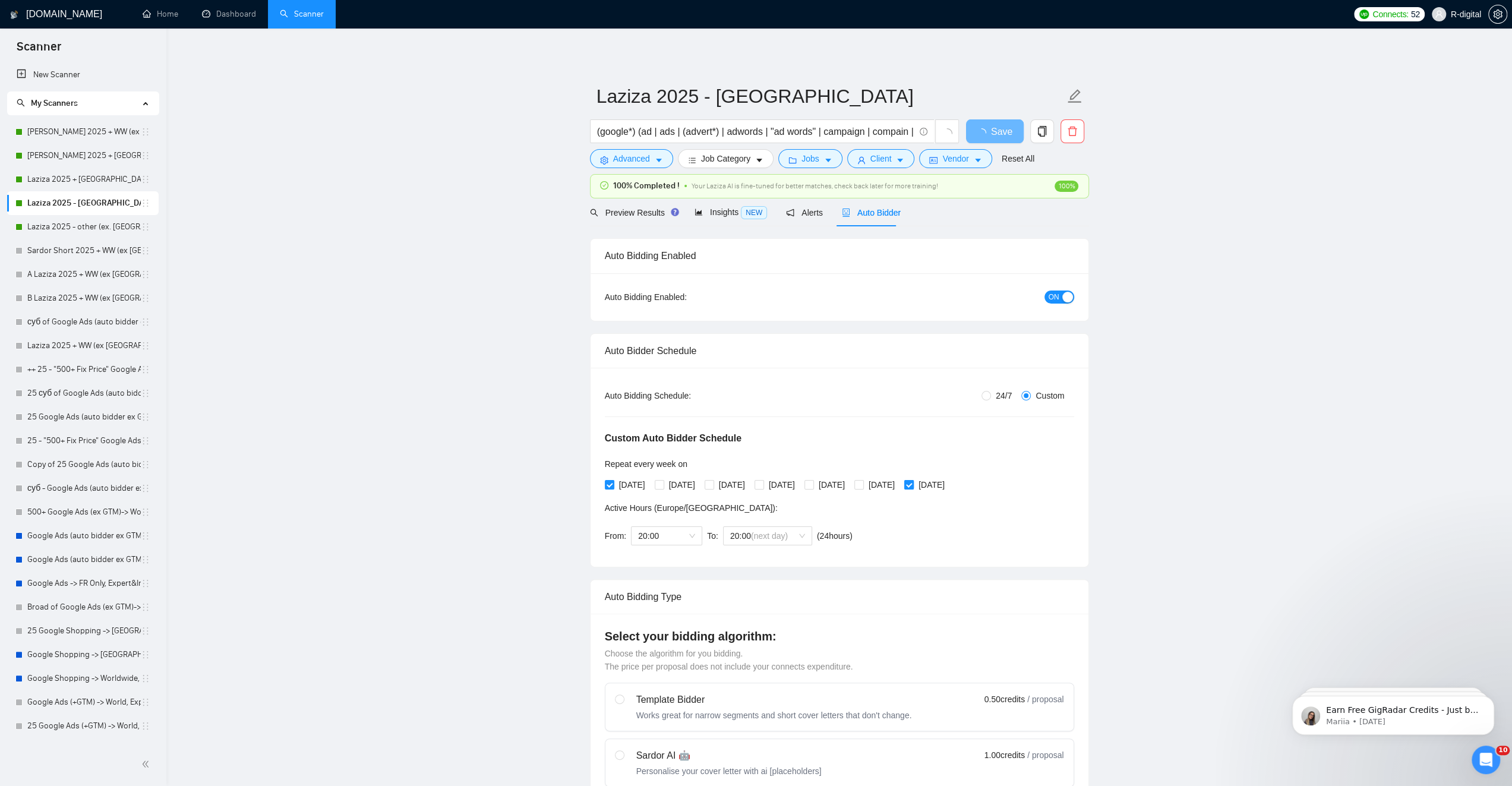
click at [913, 480] on input "Sunday" at bounding box center [908, 484] width 8 height 8
checkbox input "false"
click at [765, 538] on span "(next day)" at bounding box center [769, 535] width 37 height 10
click at [649, 538] on span "20:00" at bounding box center [666, 536] width 57 height 18
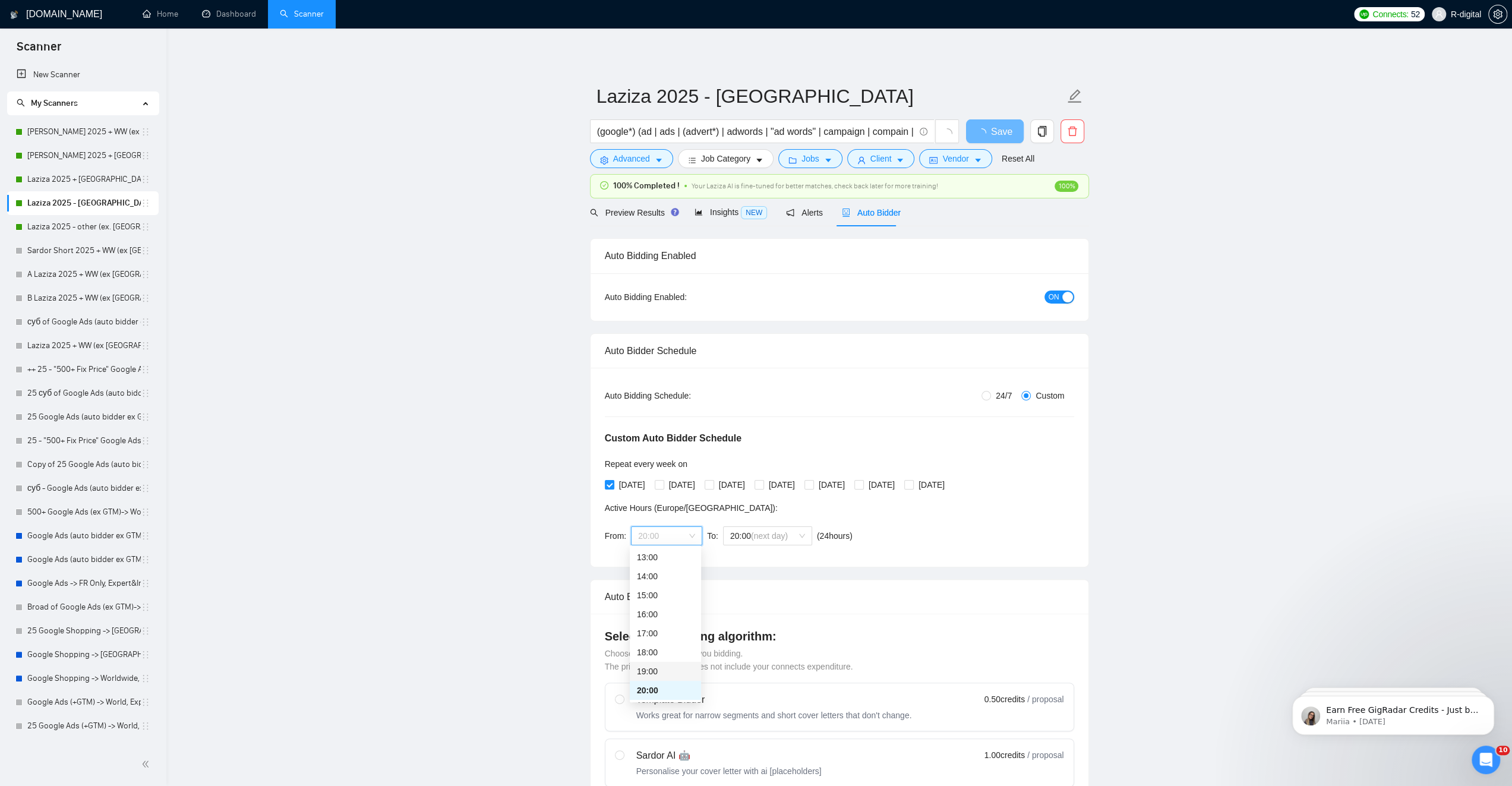
click at [652, 664] on div "19:00" at bounding box center [665, 671] width 57 height 13
click at [1004, 128] on button "Save" at bounding box center [994, 132] width 58 height 24
click at [88, 230] on link "Laziza 2025 - other (ex. [GEOGRAPHIC_DATA], [GEOGRAPHIC_DATA], [GEOGRAPHIC_DATA…" at bounding box center [84, 227] width 113 height 24
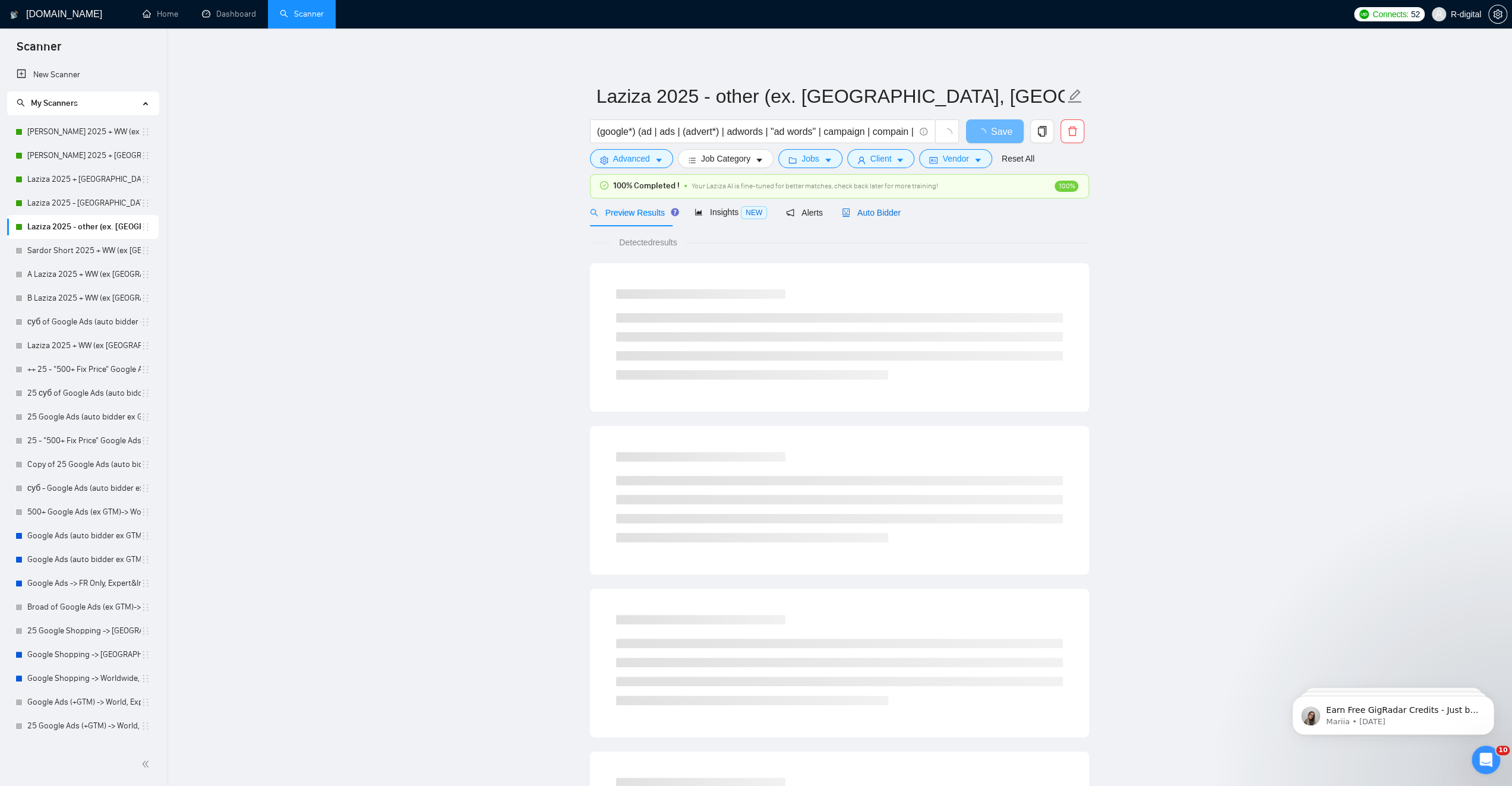
click at [886, 210] on span "Auto Bidder" at bounding box center [871, 212] width 59 height 10
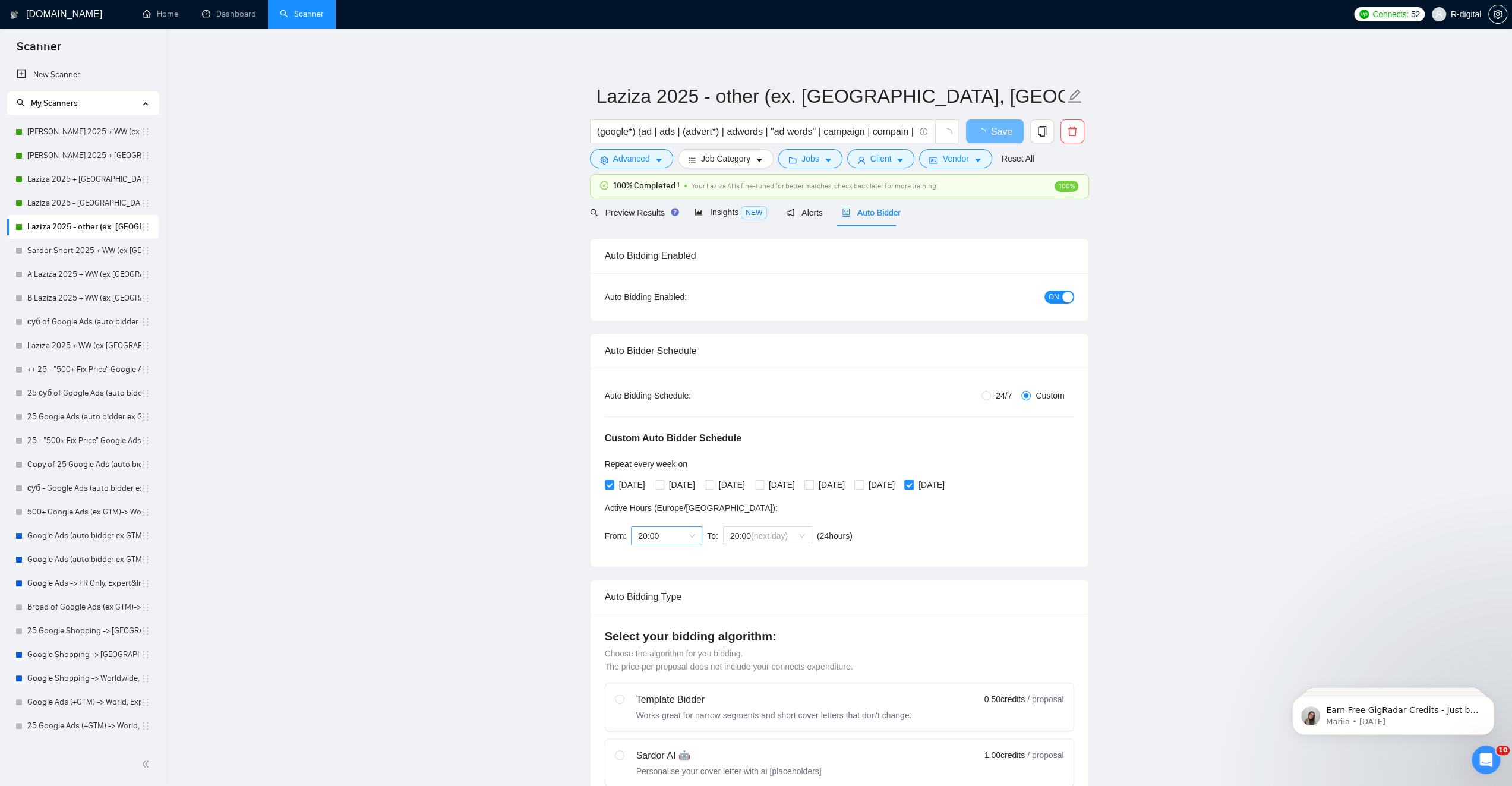
click at [662, 530] on span "20:00" at bounding box center [666, 536] width 57 height 18
click at [653, 573] on div "14:00" at bounding box center [665, 576] width 57 height 13
click at [777, 534] on span "20:00" at bounding box center [768, 536] width 75 height 18
click at [754, 596] on div "15:00" at bounding box center [765, 595] width 75 height 13
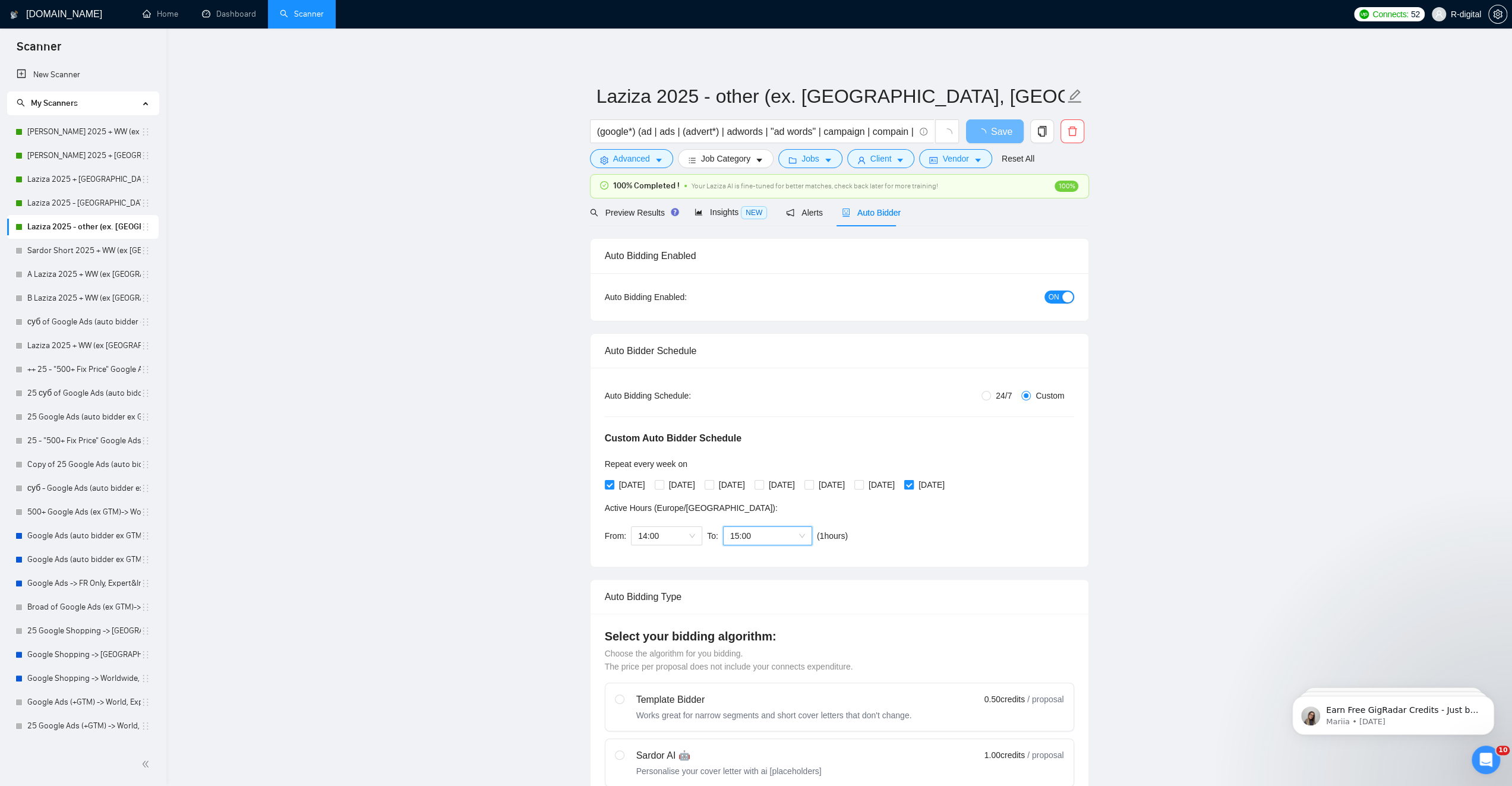
click at [950, 486] on span "Sunday" at bounding box center [931, 485] width 35 height 13
click at [913, 486] on input "Sunday" at bounding box center [908, 484] width 8 height 8
checkbox input "false"
click at [1005, 131] on button "Save" at bounding box center [994, 132] width 58 height 24
click at [93, 125] on link "[PERSON_NAME] 2025 + WW (ex [GEOGRAPHIC_DATA], [GEOGRAPHIC_DATA], [GEOGRAPHIC_D…" at bounding box center [84, 132] width 113 height 24
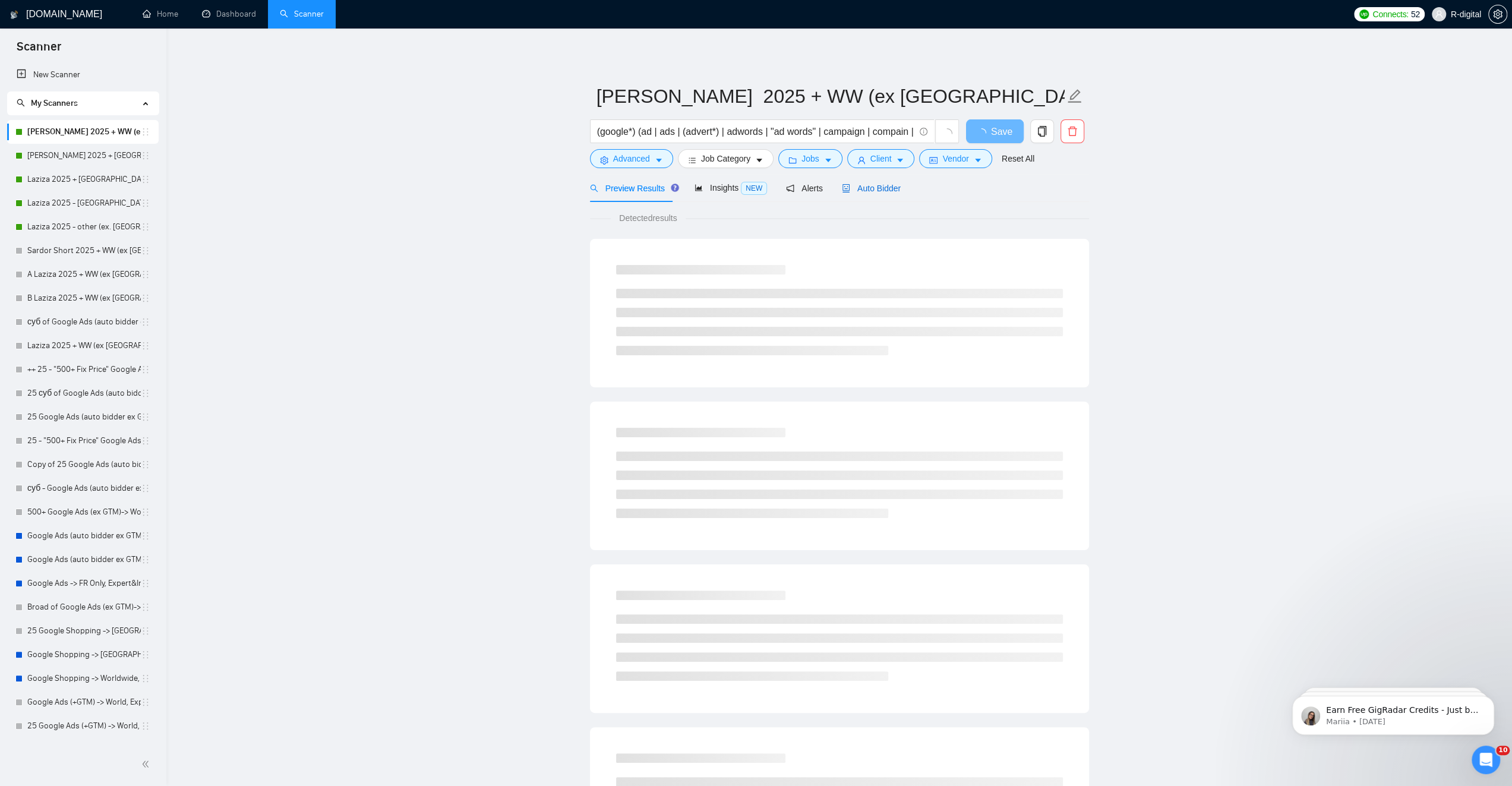
click at [878, 187] on span "Auto Bidder" at bounding box center [871, 188] width 59 height 10
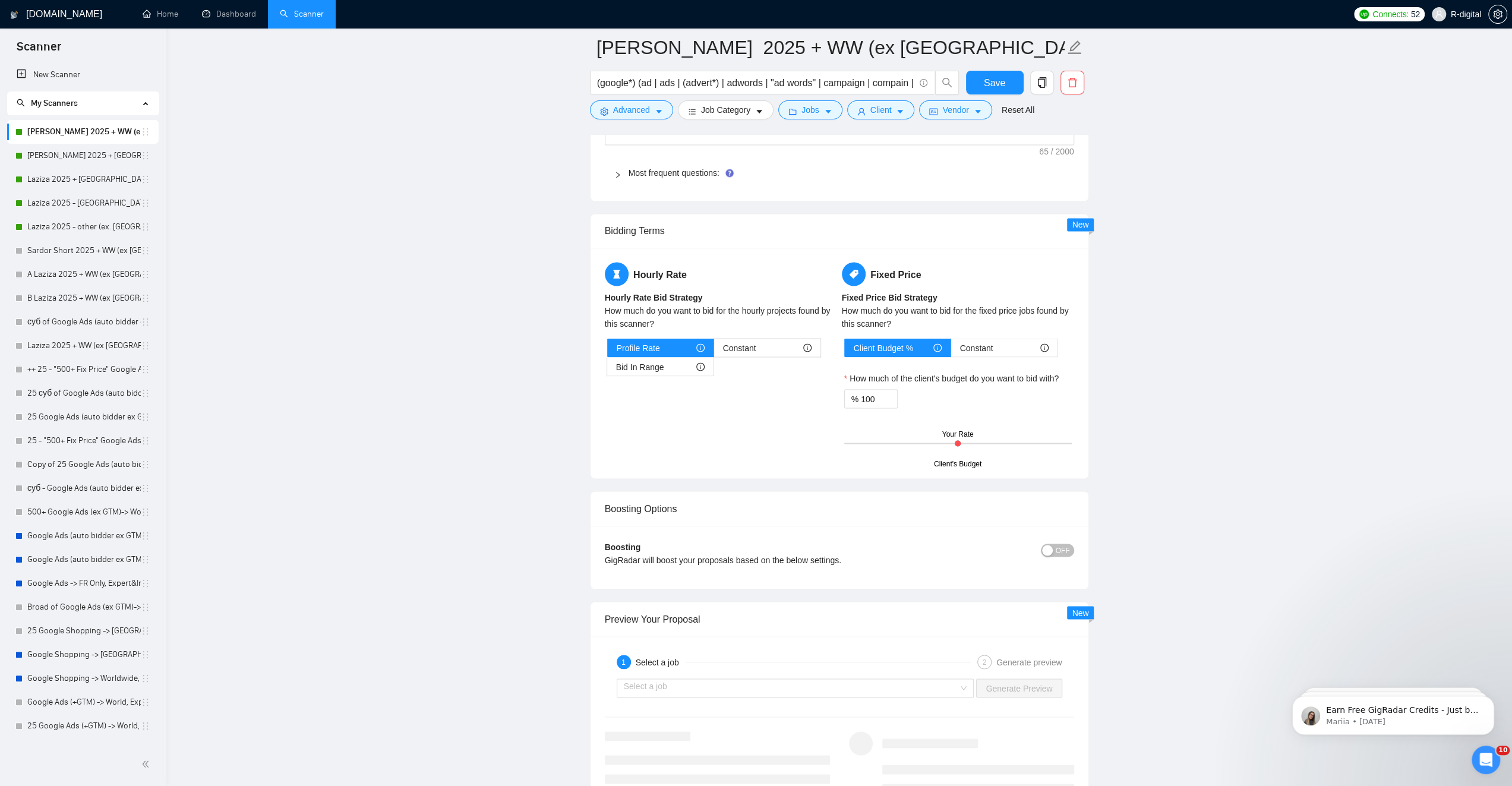
scroll to position [2019, 0]
click at [1066, 545] on span "OFF" at bounding box center [1063, 549] width 15 height 13
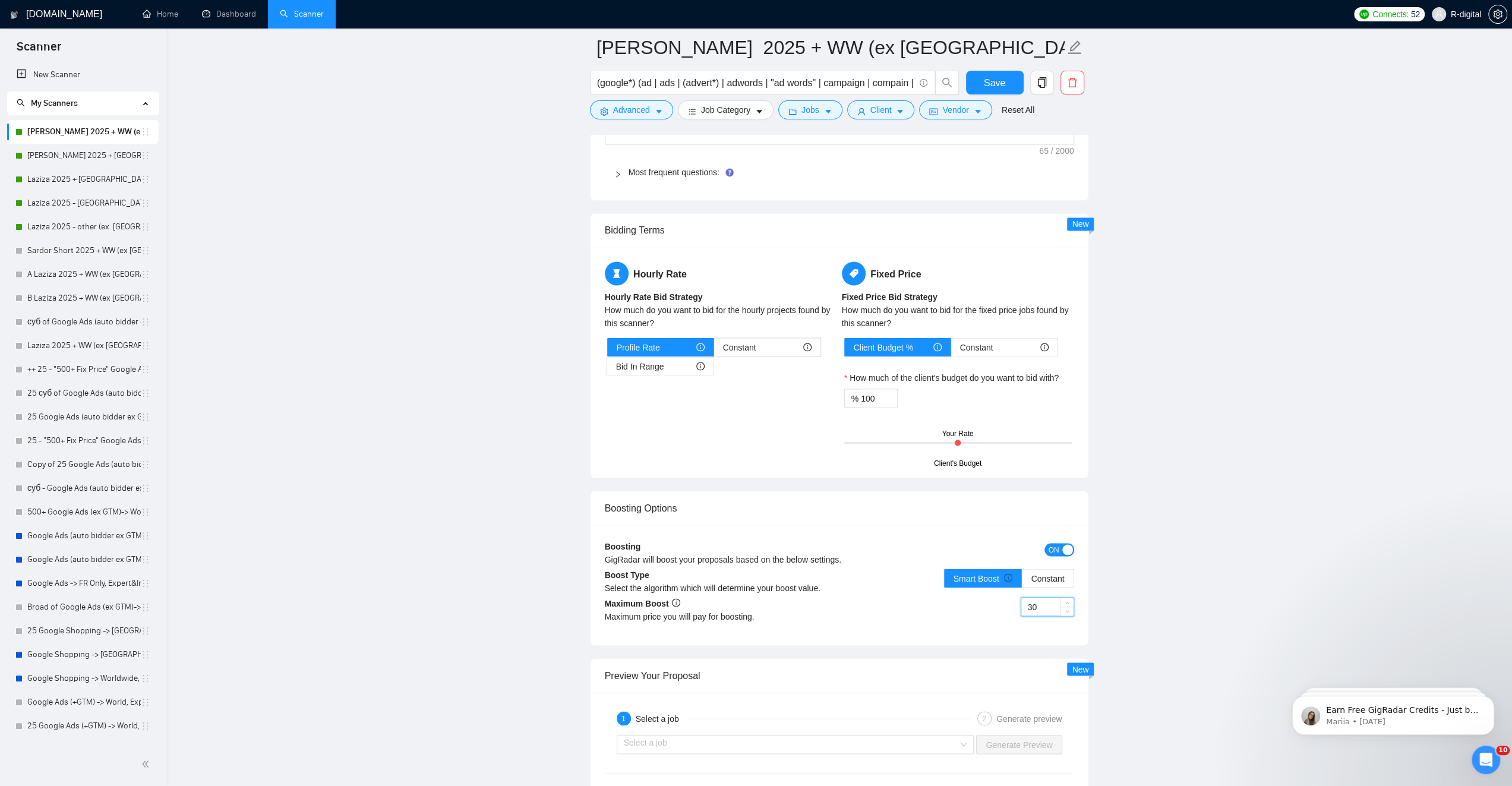
drag, startPoint x: 1034, startPoint y: 598, endPoint x: 999, endPoint y: 598, distance: 35.0
click at [999, 598] on div "30" at bounding box center [956, 614] width 234 height 34
click at [989, 600] on div "5" at bounding box center [956, 614] width 234 height 34
type input "5"
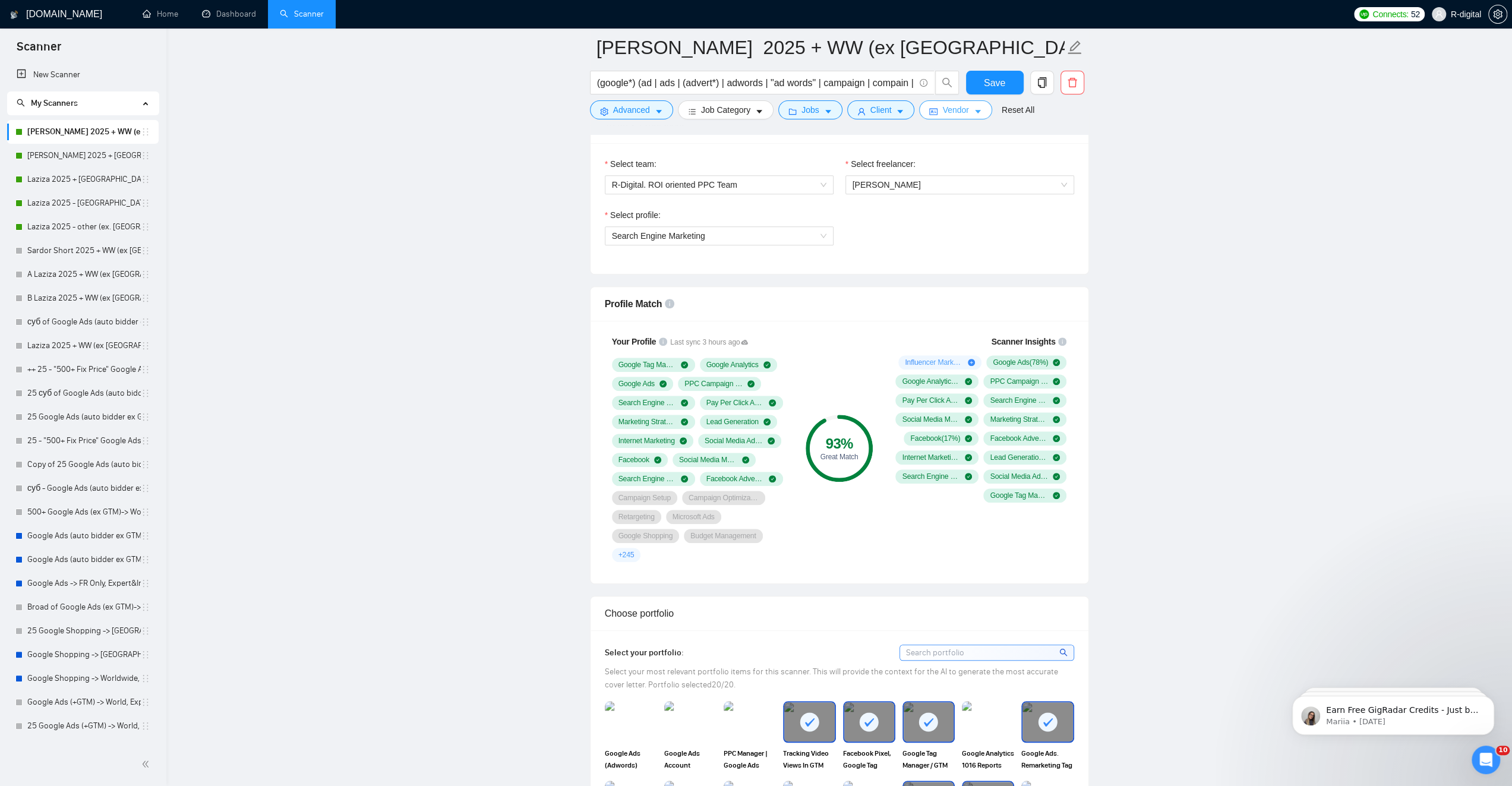
scroll to position [772, 0]
click at [991, 84] on span "Save" at bounding box center [994, 82] width 22 height 15
click at [72, 156] on link "[PERSON_NAME] 2025 + [GEOGRAPHIC_DATA], [GEOGRAPHIC_DATA], [GEOGRAPHIC_DATA]" at bounding box center [84, 156] width 113 height 24
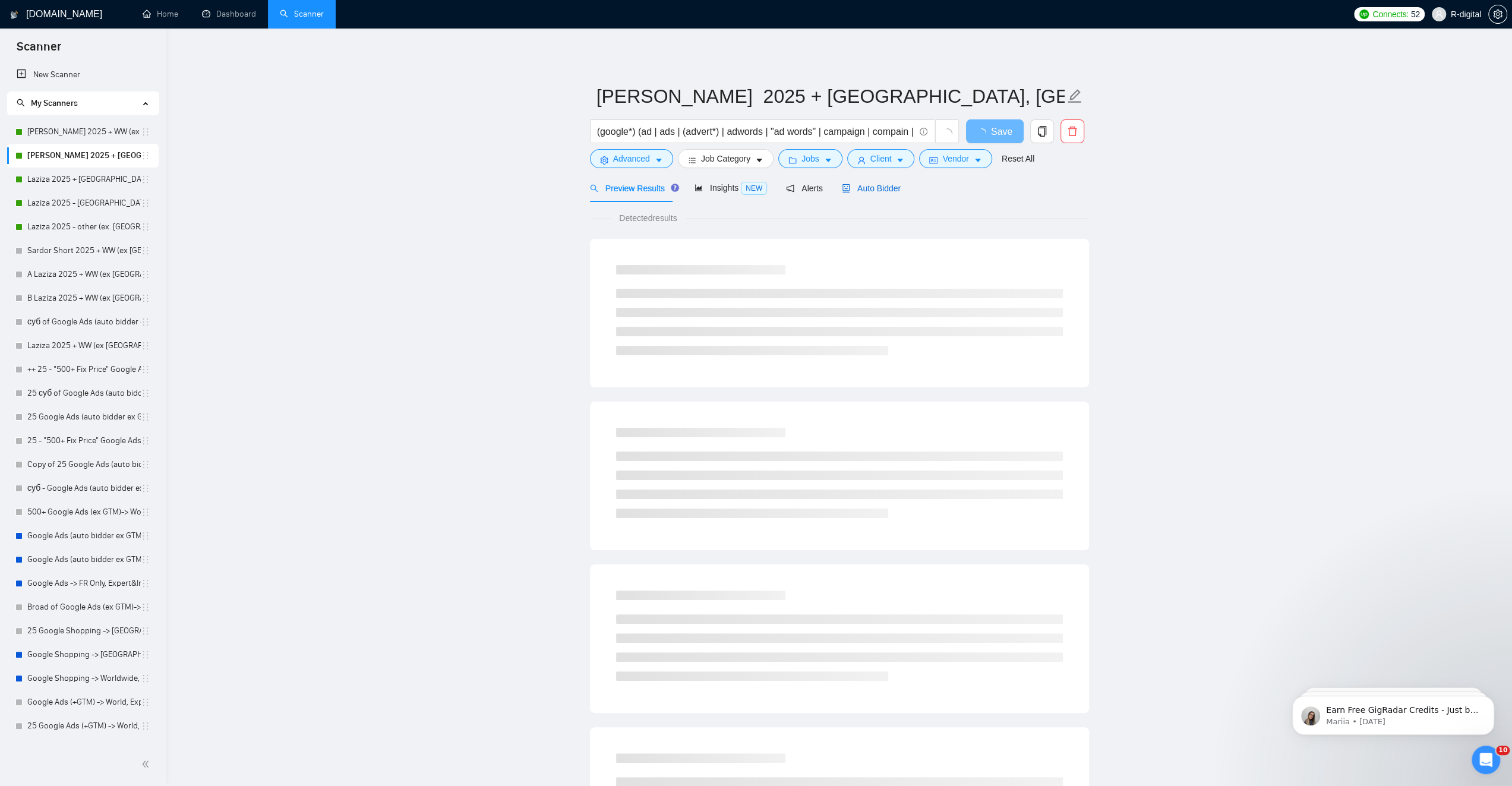
click at [870, 187] on span "Auto Bidder" at bounding box center [871, 188] width 59 height 10
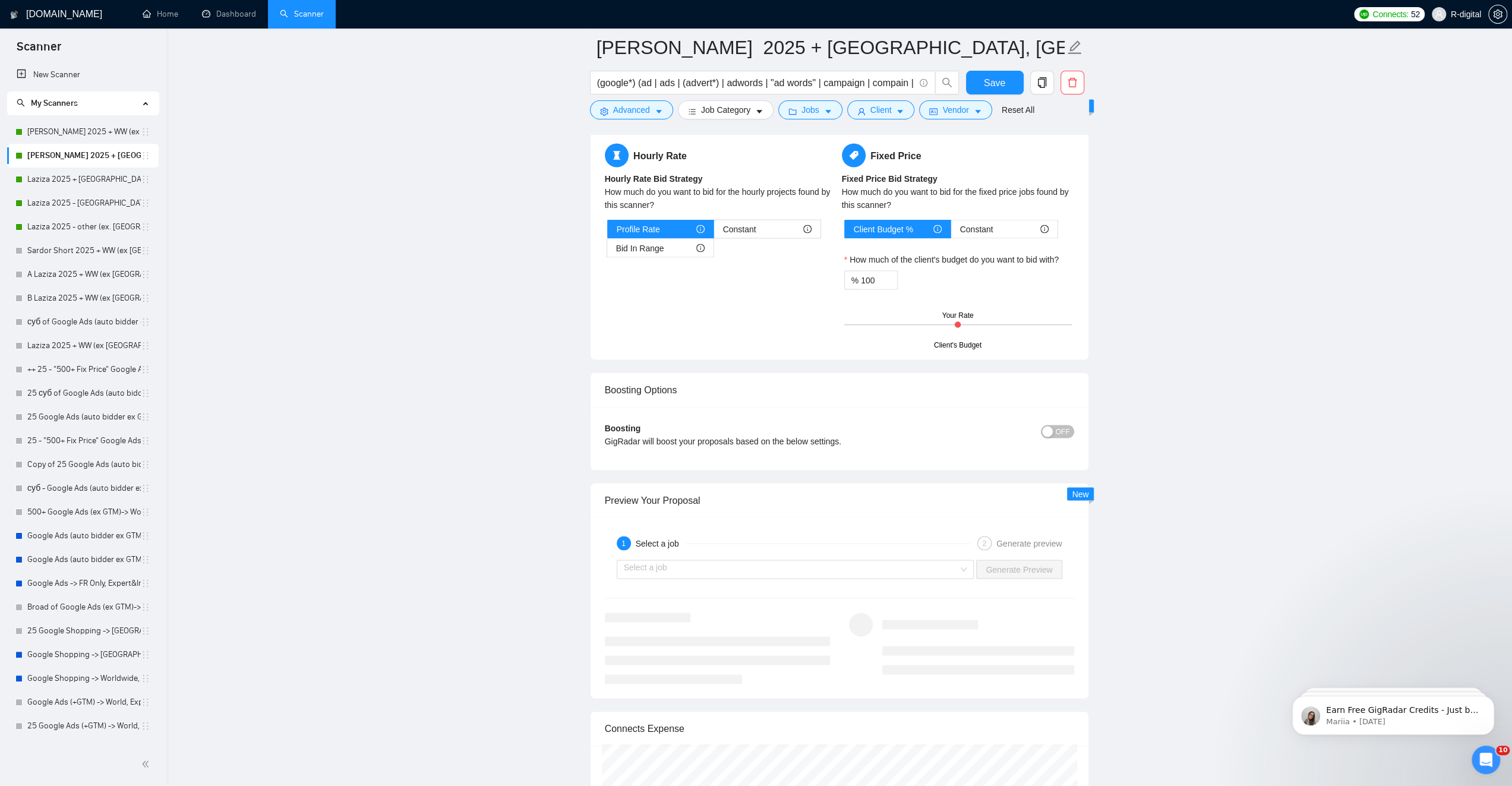
scroll to position [2137, 0]
click at [1060, 425] on span "OFF" at bounding box center [1063, 431] width 15 height 13
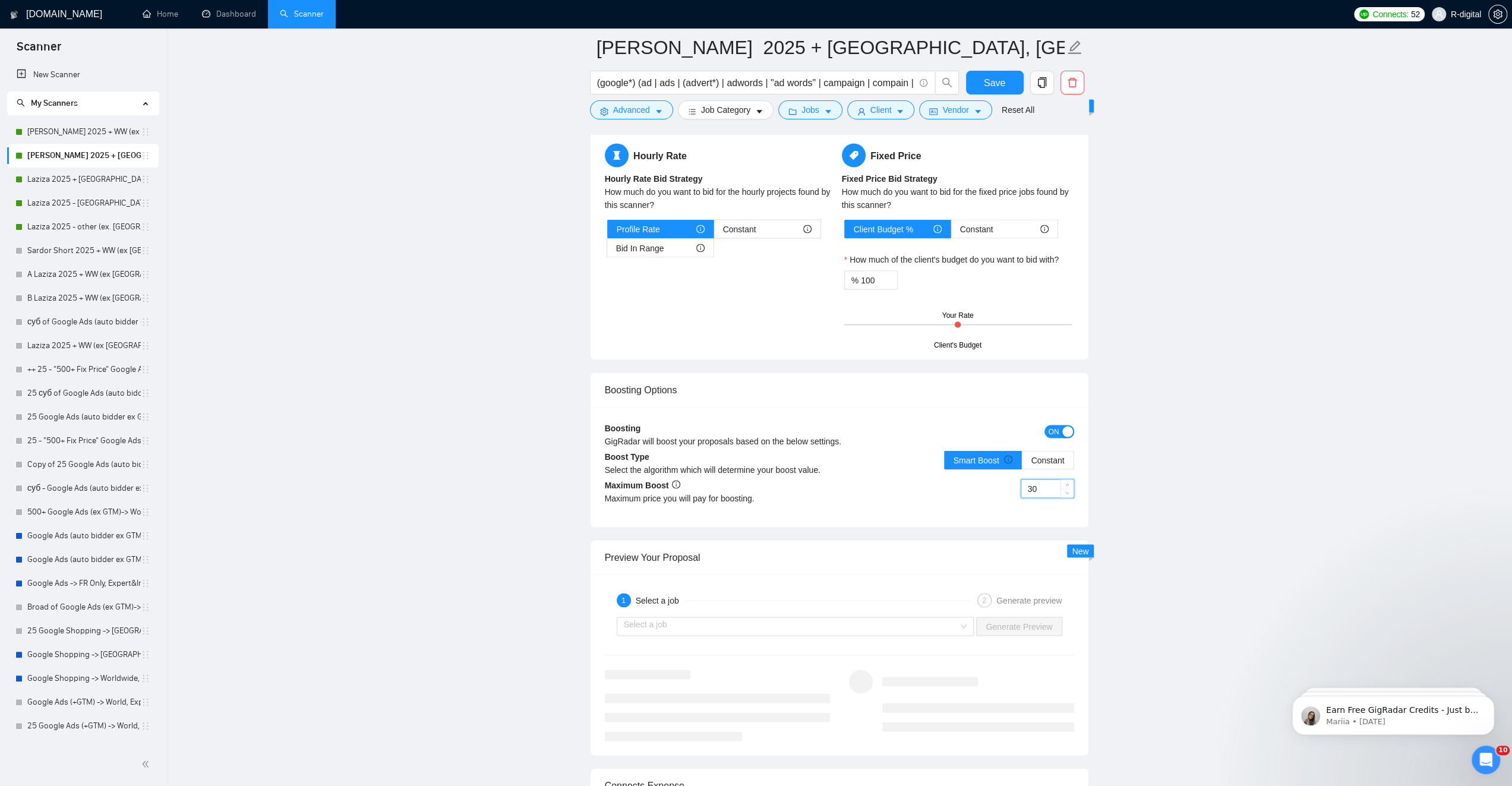
drag, startPoint x: 1045, startPoint y: 483, endPoint x: 1011, endPoint y: 484, distance: 34.0
click at [1011, 484] on div "30" at bounding box center [956, 495] width 234 height 34
type input "5"
click at [951, 497] on div "5" at bounding box center [956, 495] width 234 height 34
click at [998, 75] on span "Save" at bounding box center [994, 82] width 22 height 15
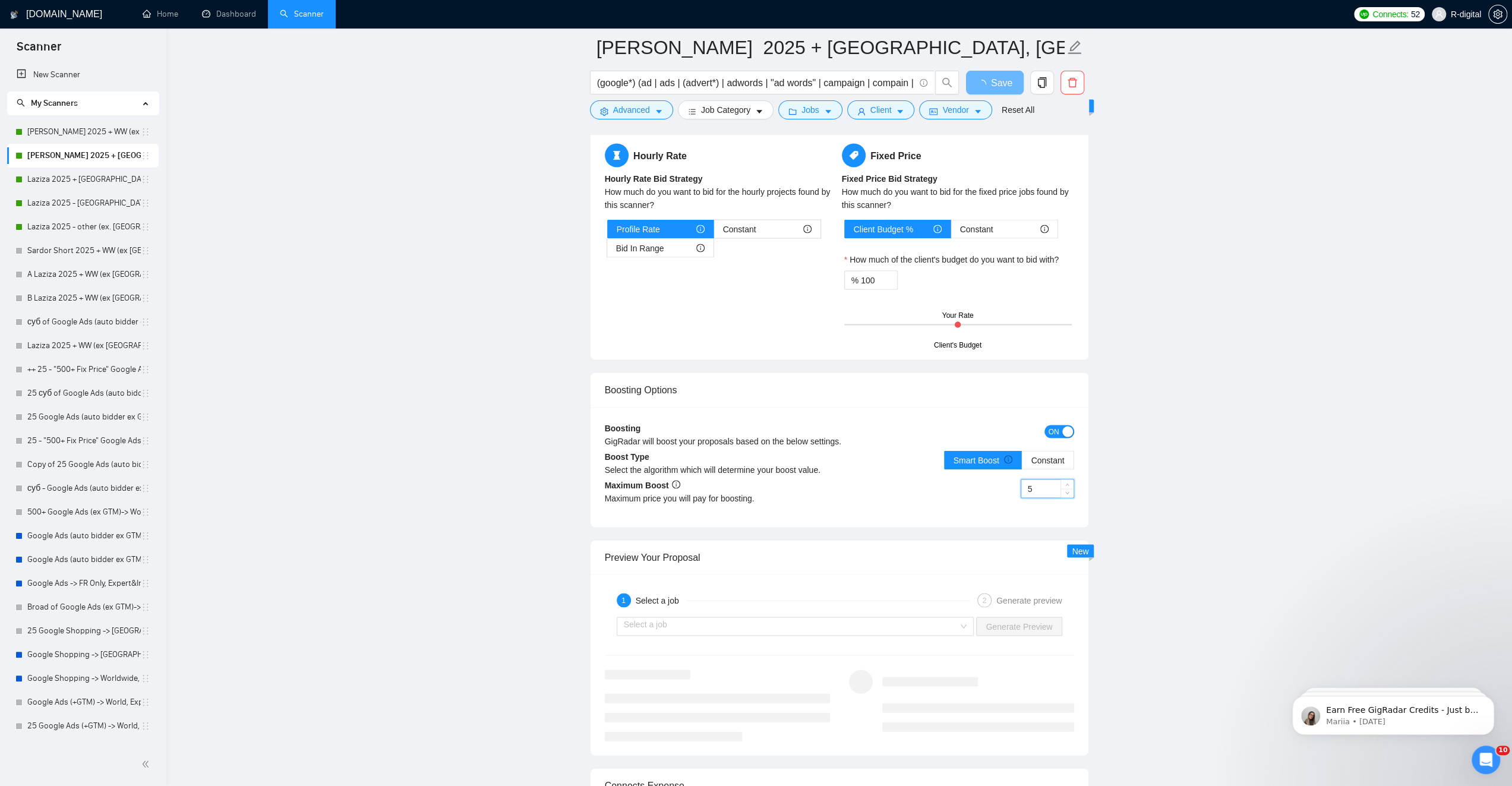
drag, startPoint x: 1052, startPoint y: 484, endPoint x: 1010, endPoint y: 482, distance: 42.0
click at [1010, 482] on div "5" at bounding box center [956, 495] width 234 height 34
type input "4"
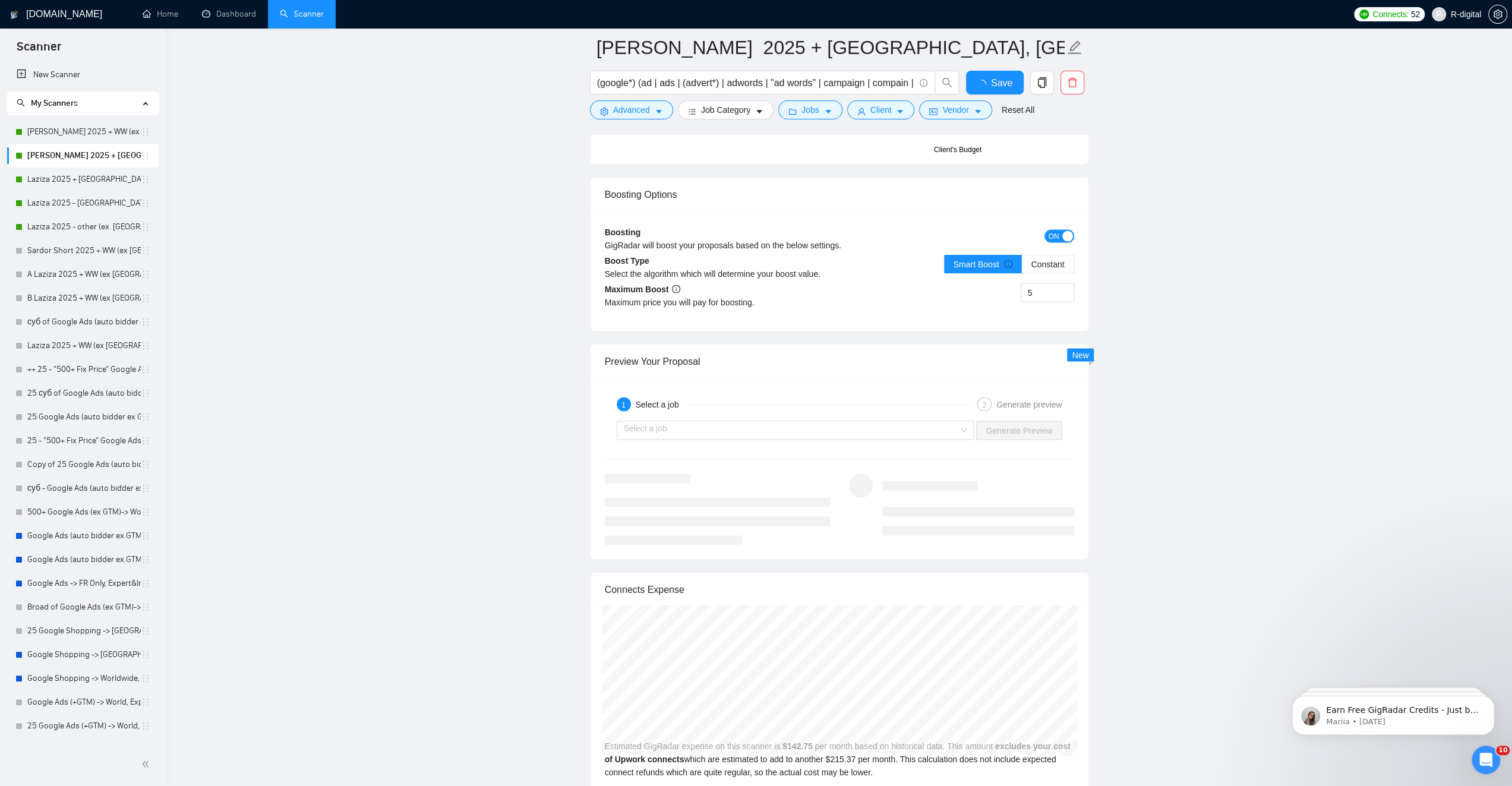
click at [944, 507] on li at bounding box center [978, 511] width 192 height 10
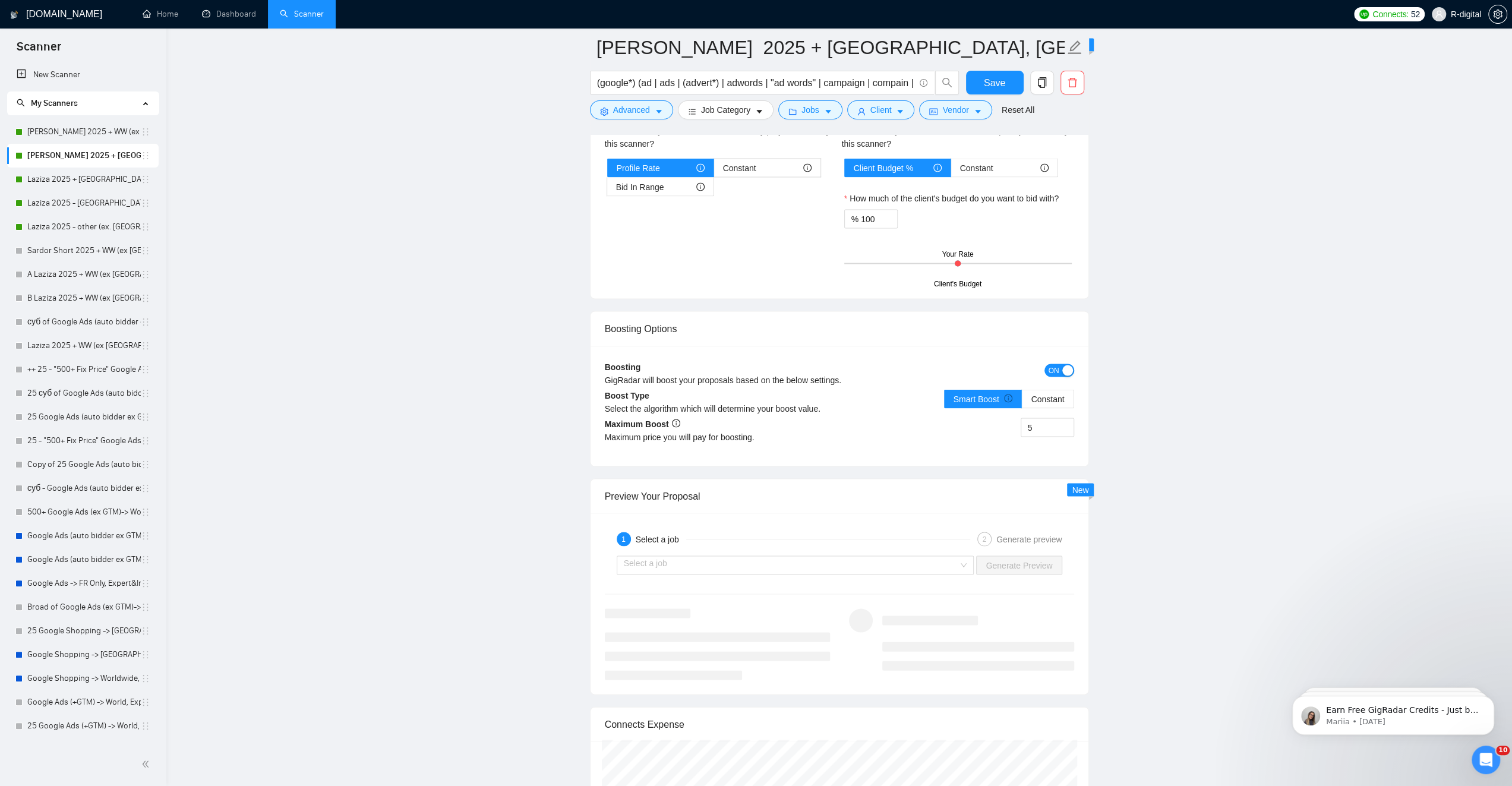
scroll to position [2198, 0]
click at [981, 418] on div "5" at bounding box center [956, 434] width 234 height 34
type input "5"
click at [974, 421] on div "5" at bounding box center [956, 434] width 234 height 34
click at [797, 431] on div "Maximum price you will pay for boosting." at bounding box center [722, 437] width 234 height 13
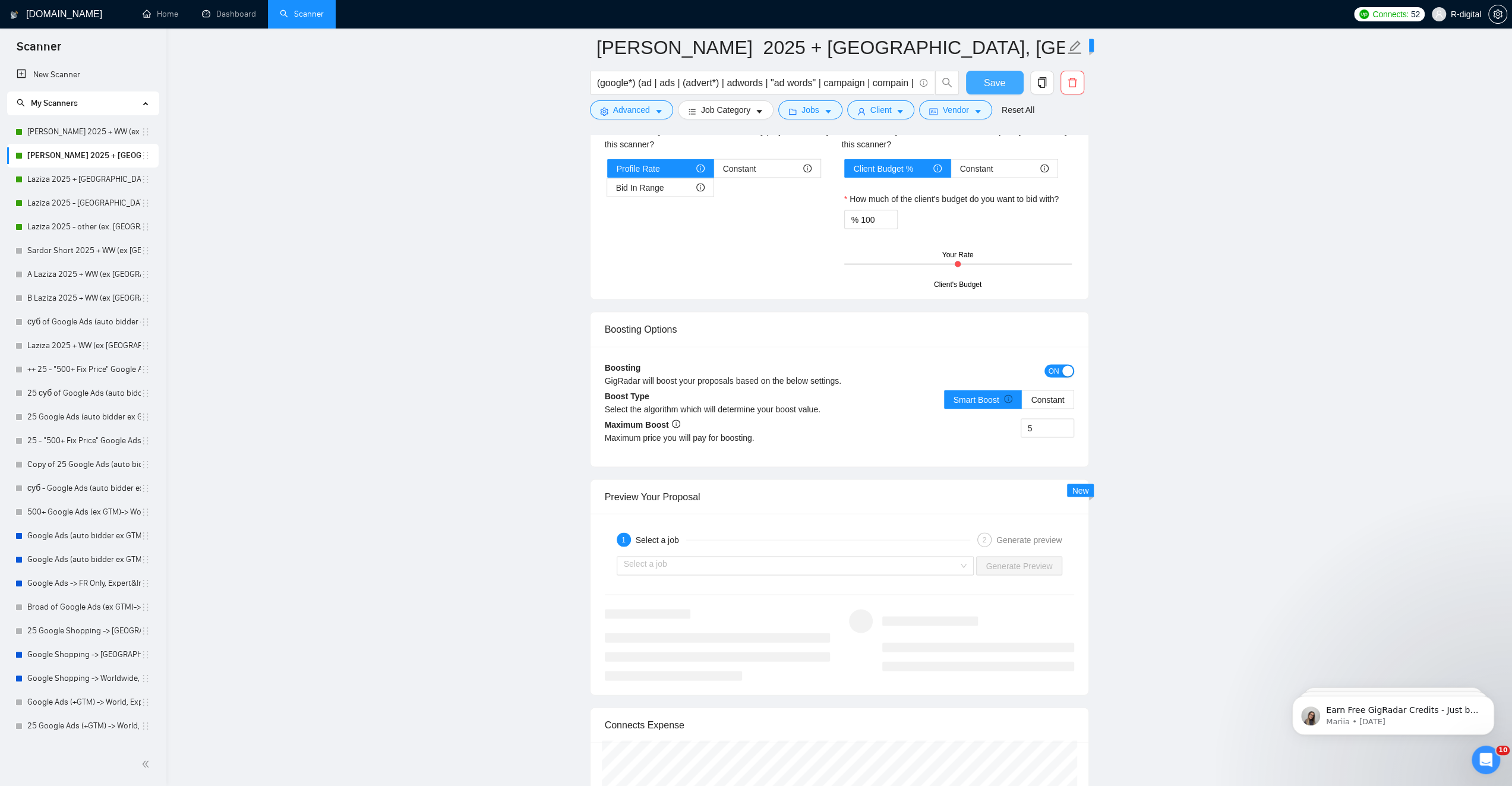
click at [1003, 86] on span "Save" at bounding box center [994, 82] width 22 height 15
click at [83, 129] on link "[PERSON_NAME] 2025 + WW (ex [GEOGRAPHIC_DATA], [GEOGRAPHIC_DATA], [GEOGRAPHIC_D…" at bounding box center [84, 132] width 113 height 24
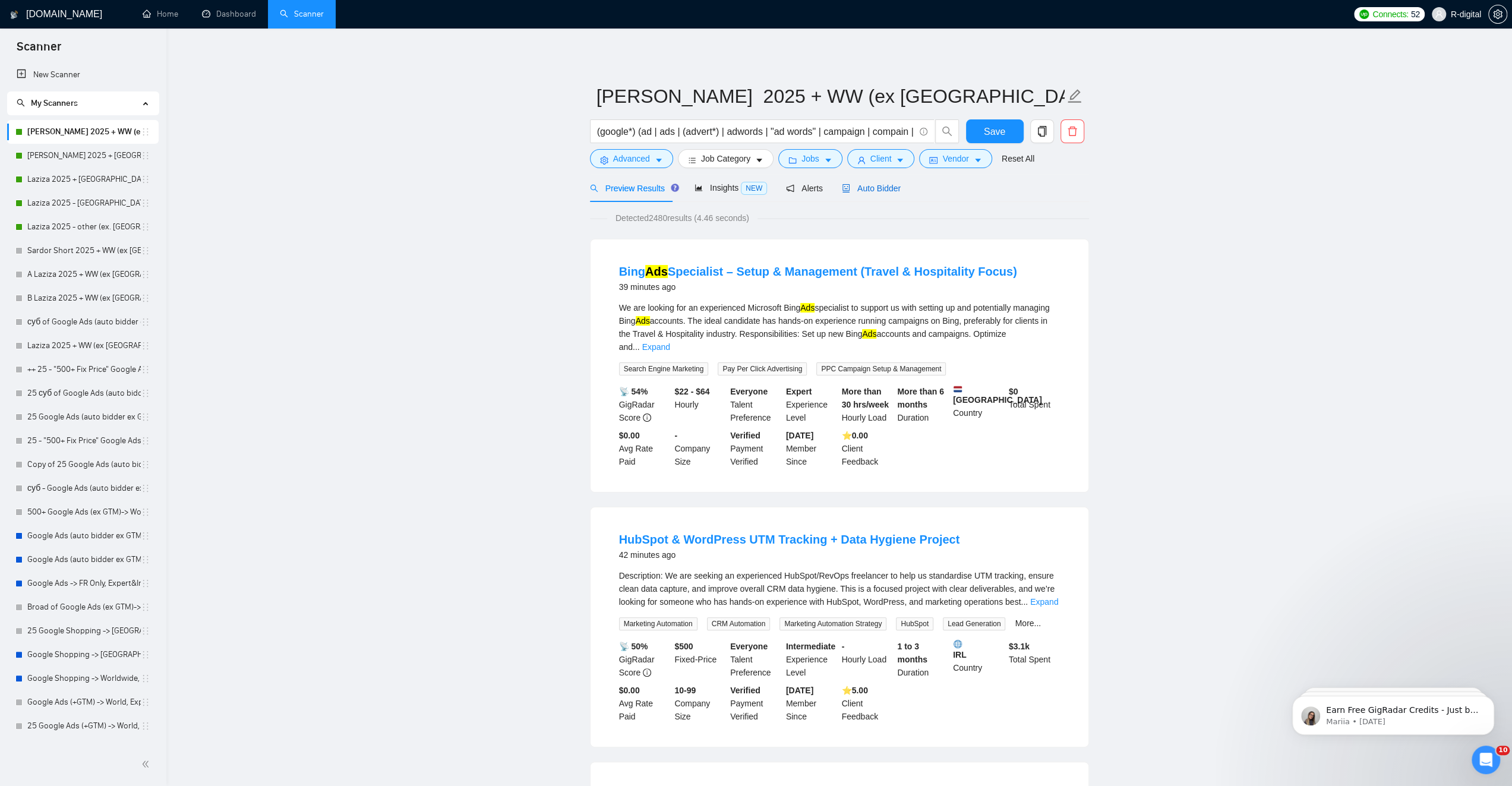
click at [876, 182] on div "Auto Bidder" at bounding box center [871, 188] width 59 height 13
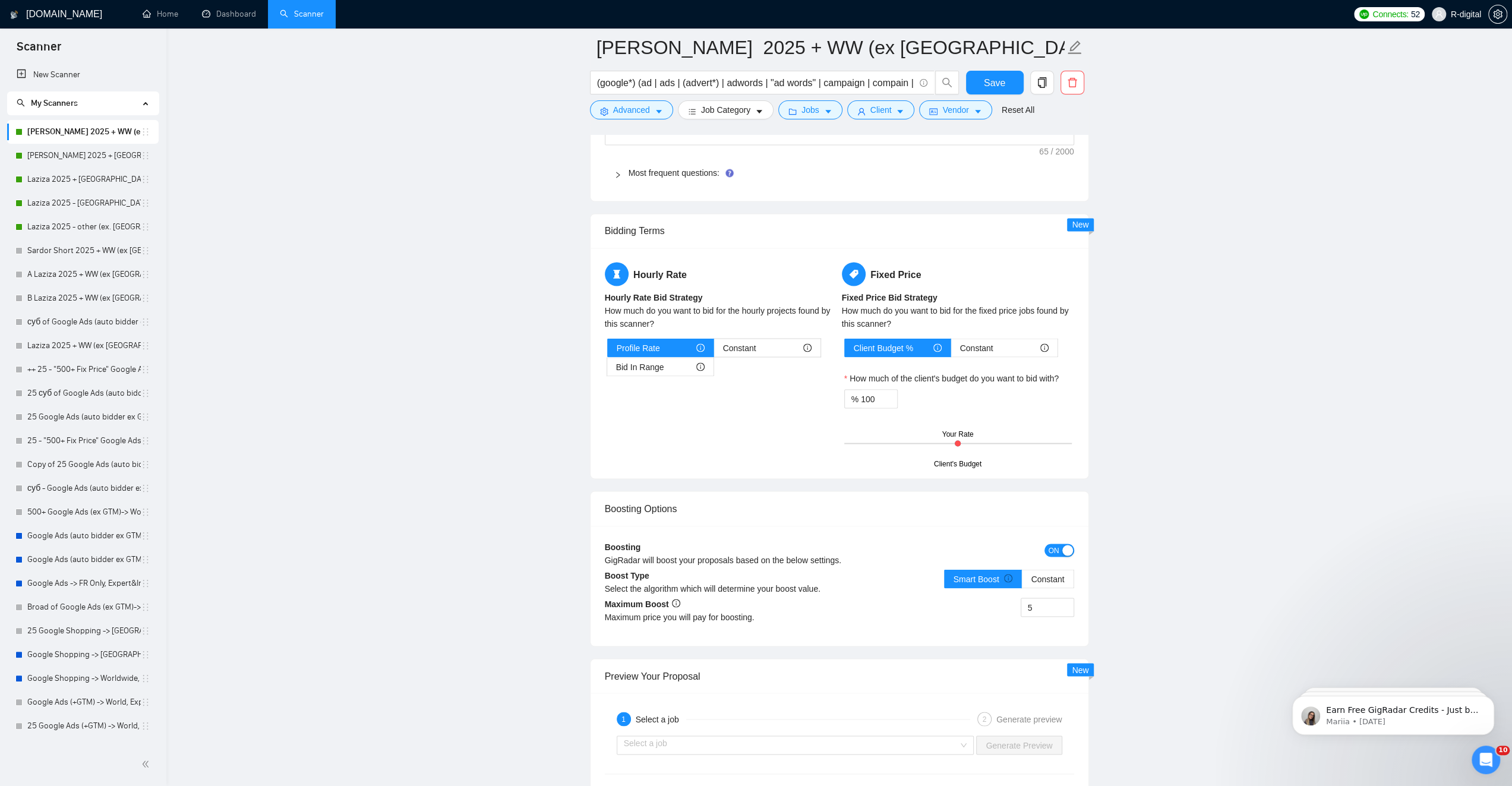
scroll to position [2019, 0]
